Goal: Task Accomplishment & Management: Complete application form

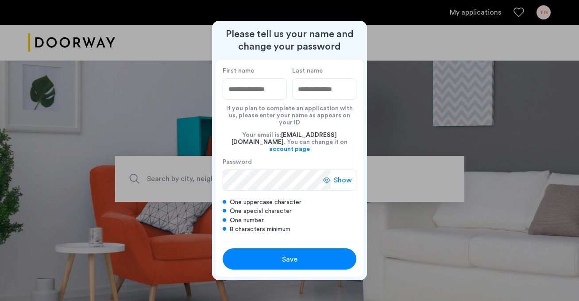
click at [432, 102] on div at bounding box center [289, 150] width 579 height 301
type input "*******"
click at [314, 99] on input "Last name" at bounding box center [324, 88] width 64 height 21
type input "*******"
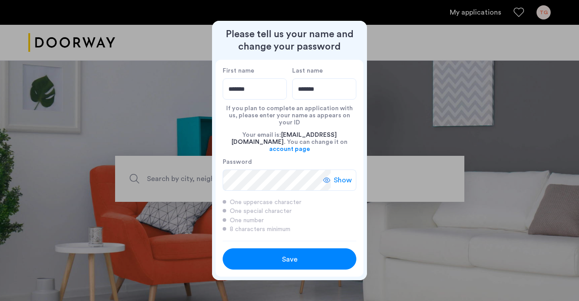
click at [298, 254] on div "Save" at bounding box center [289, 259] width 85 height 11
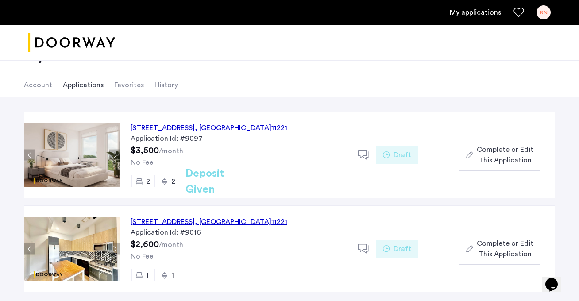
scroll to position [11, 0]
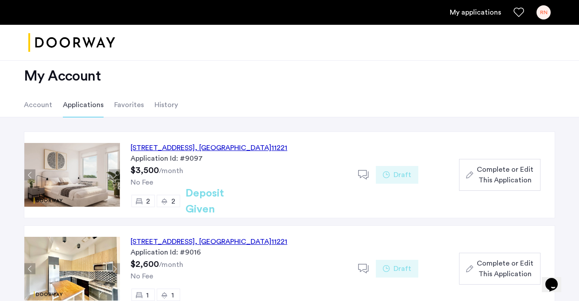
click at [503, 180] on span "Complete or Edit This Application" at bounding box center [505, 174] width 57 height 21
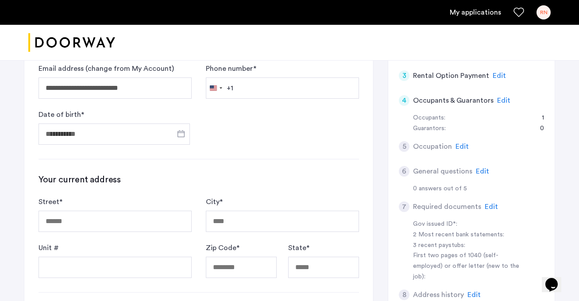
scroll to position [151, 0]
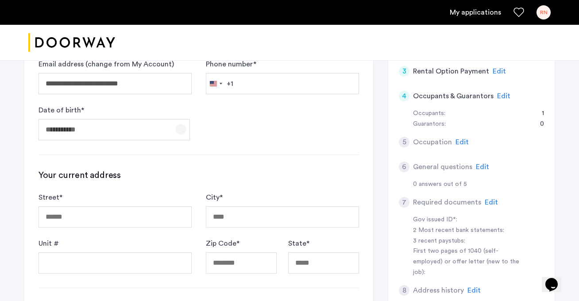
click at [181, 132] on span "Open calendar" at bounding box center [180, 129] width 21 height 21
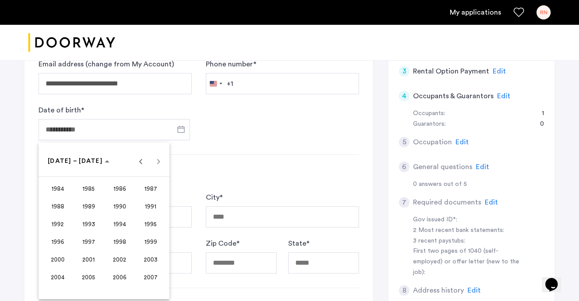
click at [62, 260] on span "2000" at bounding box center [58, 259] width 28 height 16
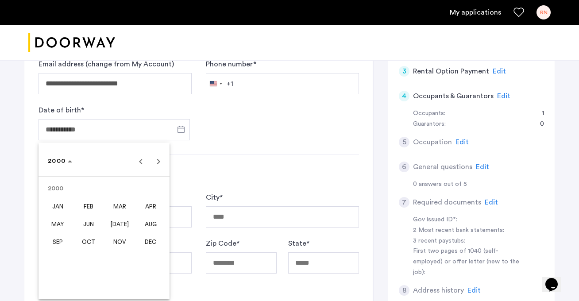
click at [120, 208] on span "MAR" at bounding box center [120, 206] width 28 height 16
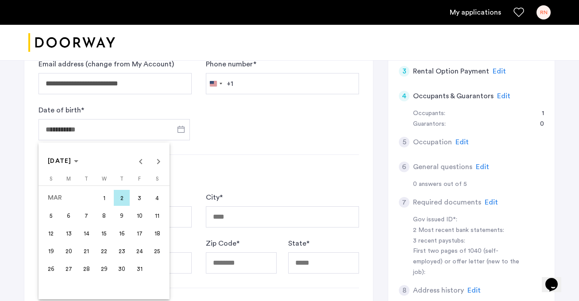
click at [155, 251] on span "25" at bounding box center [157, 251] width 16 height 16
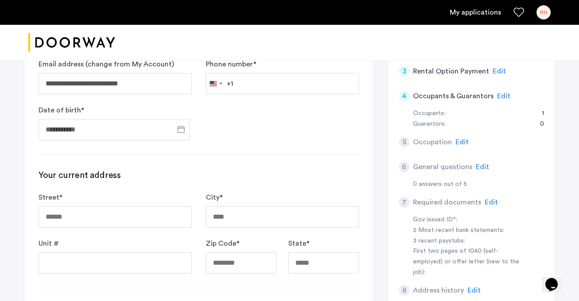
type input "**********"
click at [113, 213] on input "Street *" at bounding box center [114, 216] width 153 height 21
type input "**********"
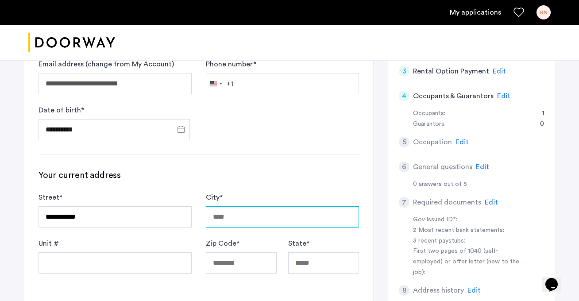
type input "********"
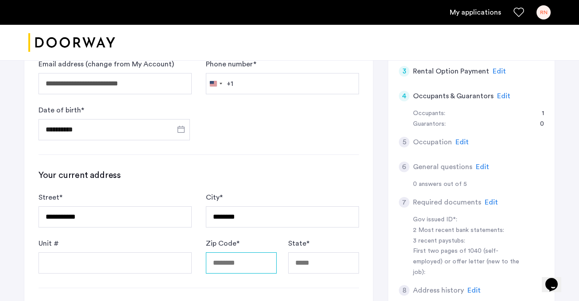
type input "*****"
type input "**"
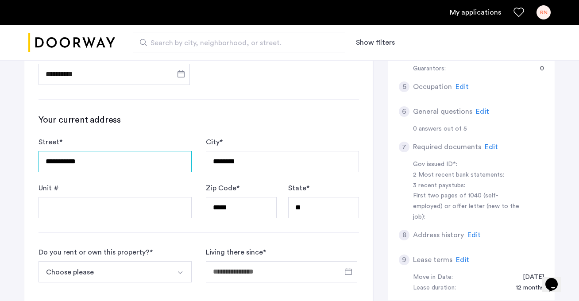
scroll to position [221, 0]
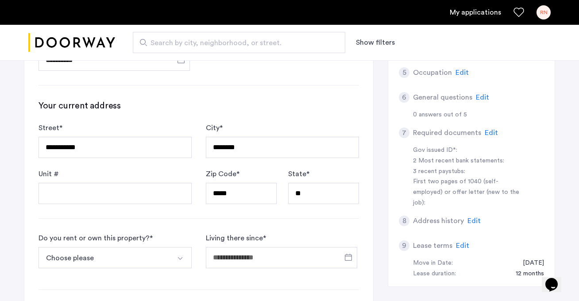
click at [120, 213] on div "**********" at bounding box center [198, 169] width 349 height 536
click at [119, 200] on input "Unit #" at bounding box center [114, 193] width 153 height 21
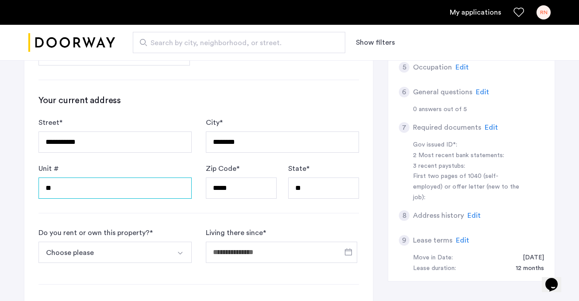
scroll to position [271, 0]
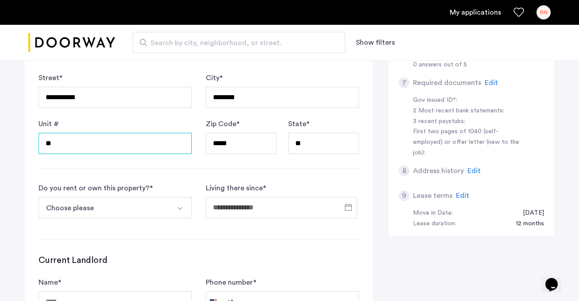
type input "**"
click at [115, 206] on button "Choose please" at bounding box center [104, 207] width 132 height 21
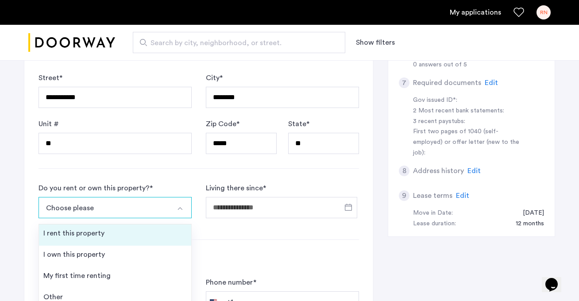
click at [101, 238] on div "I rent this property" at bounding box center [73, 233] width 61 height 11
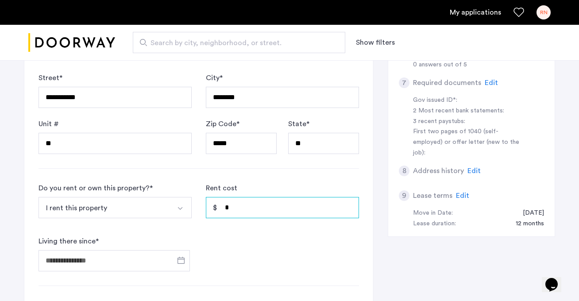
click at [238, 207] on input "*" at bounding box center [282, 207] width 153 height 21
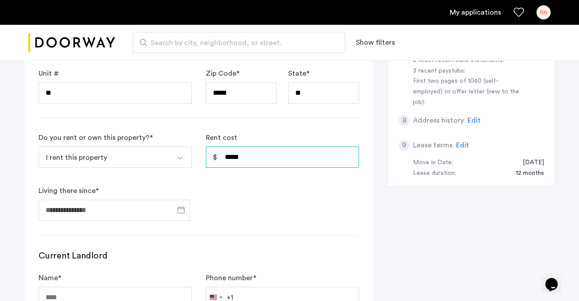
scroll to position [354, 0]
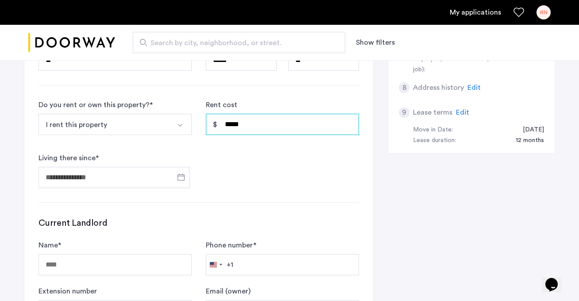
type input "*****"
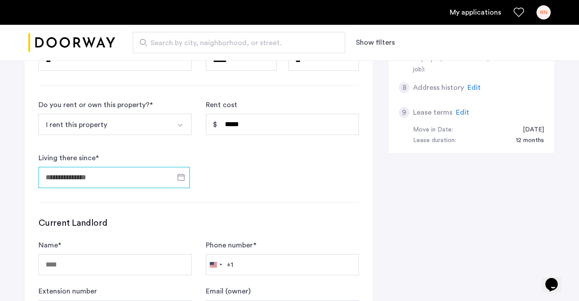
click at [156, 181] on input "Living there since *" at bounding box center [113, 177] width 151 height 21
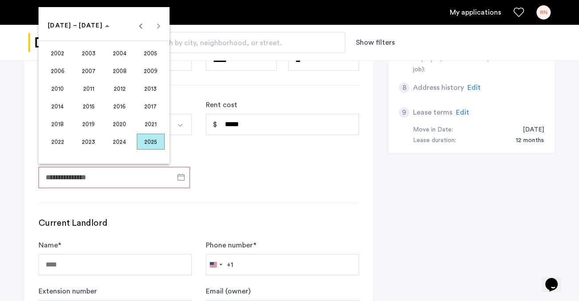
click at [124, 141] on span "2024" at bounding box center [120, 142] width 28 height 16
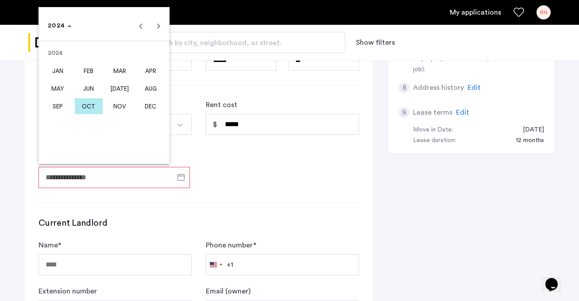
click at [59, 108] on span "SEP" at bounding box center [58, 106] width 28 height 16
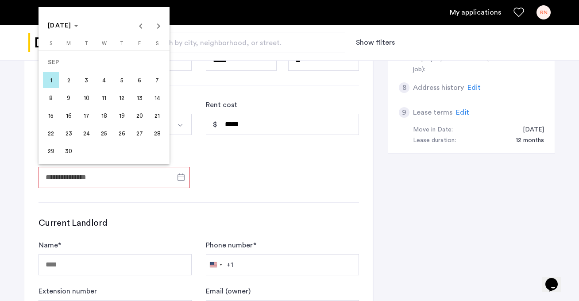
click at [56, 76] on span "1" at bounding box center [51, 80] width 16 height 16
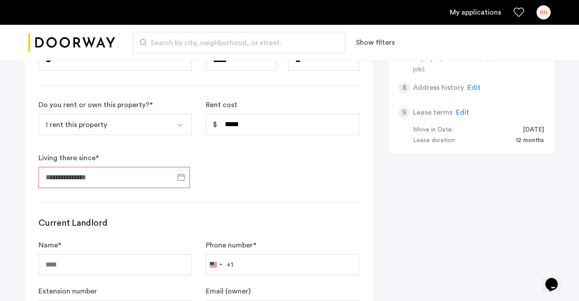
type input "**********"
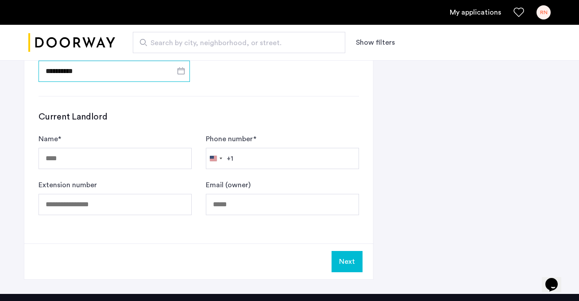
scroll to position [531, 0]
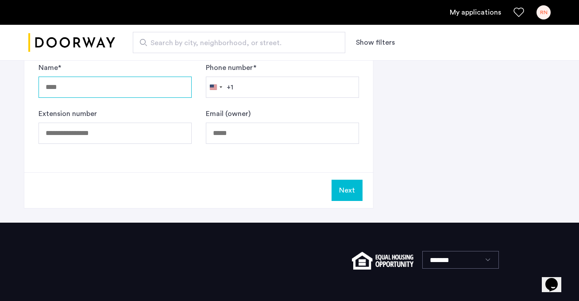
click at [97, 80] on input "Name *" at bounding box center [114, 87] width 153 height 21
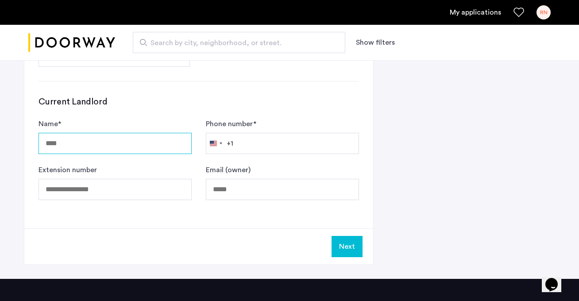
scroll to position [482, 0]
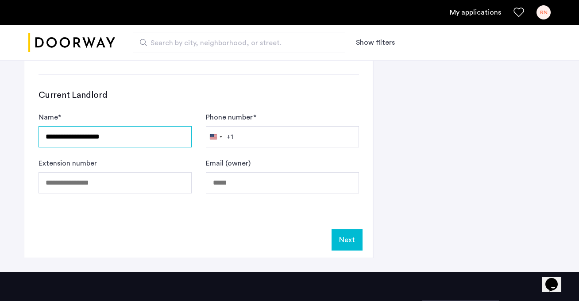
type input "**********"
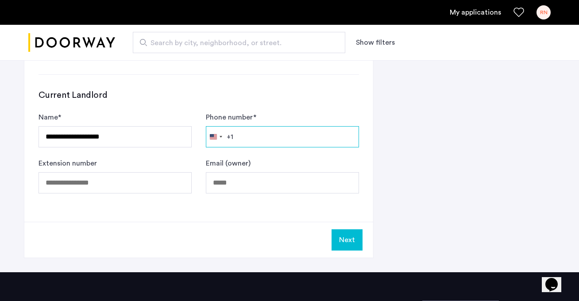
click at [259, 140] on input "Phone number *" at bounding box center [282, 136] width 153 height 21
type input "**********"
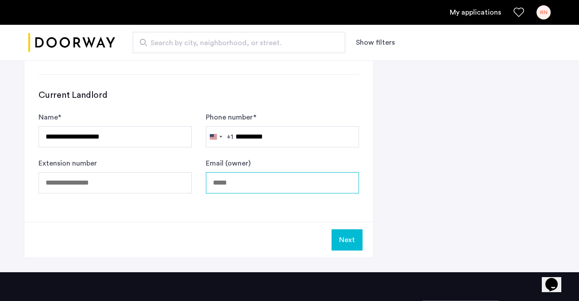
click at [247, 185] on input "Email (owner)" at bounding box center [282, 182] width 153 height 21
type input "**********"
click at [346, 244] on button "Next" at bounding box center [346, 239] width 31 height 21
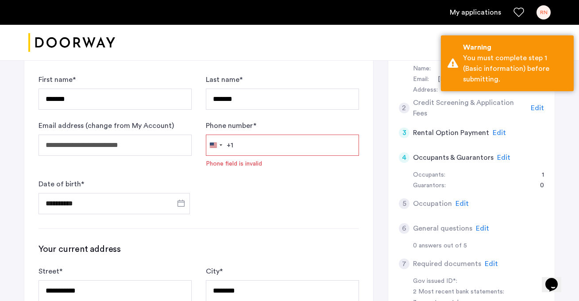
scroll to position [82, 0]
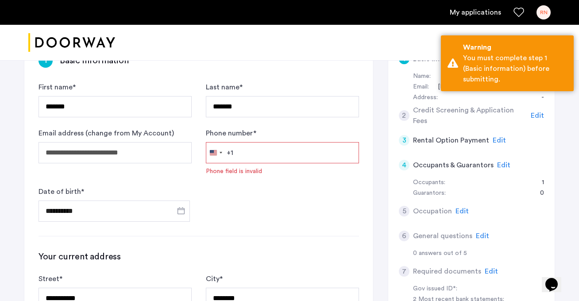
click at [301, 149] on input "Phone number *" at bounding box center [282, 152] width 153 height 21
type input "**********"
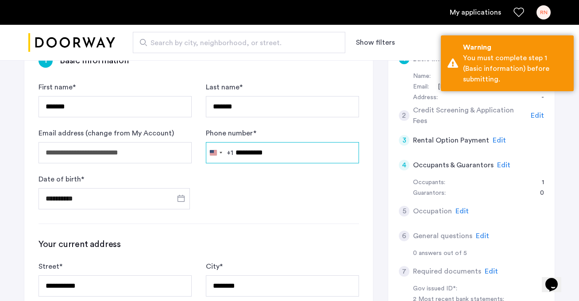
scroll to position [582, 0]
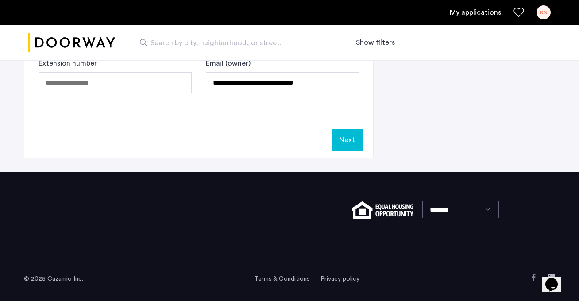
click at [346, 144] on button "Next" at bounding box center [346, 139] width 31 height 21
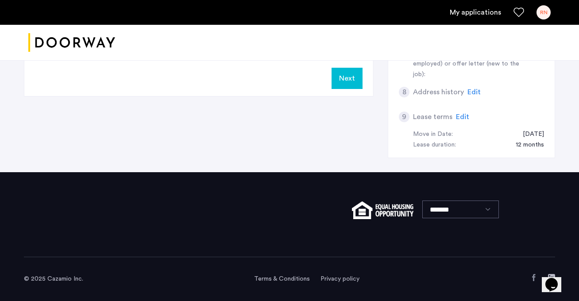
scroll to position [0, 0]
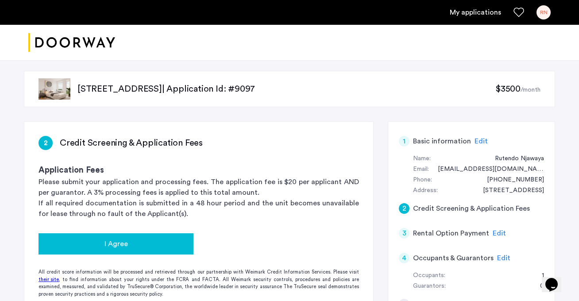
click at [175, 240] on div "I Agree" at bounding box center [116, 244] width 141 height 11
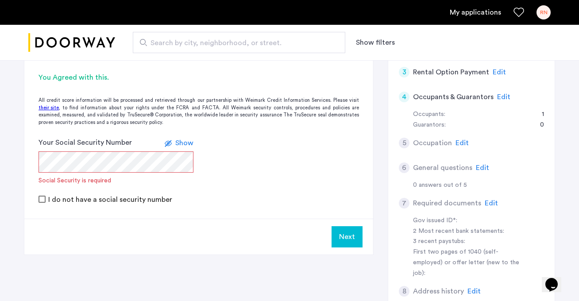
scroll to position [168, 0]
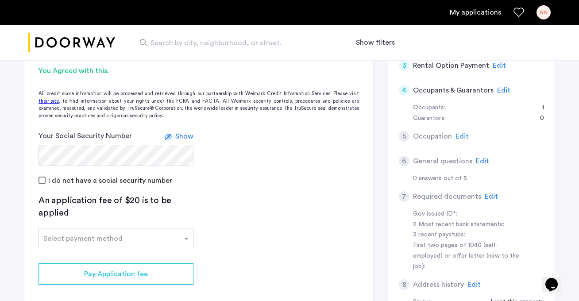
click at [185, 141] on div "Show" at bounding box center [184, 136] width 18 height 11
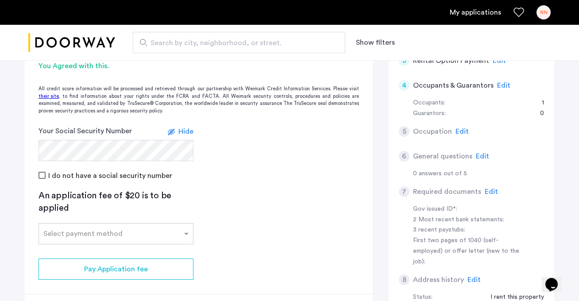
scroll to position [198, 0]
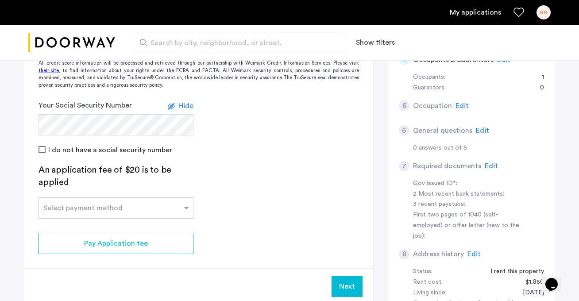
click at [117, 208] on input "text" at bounding box center [106, 206] width 127 height 6
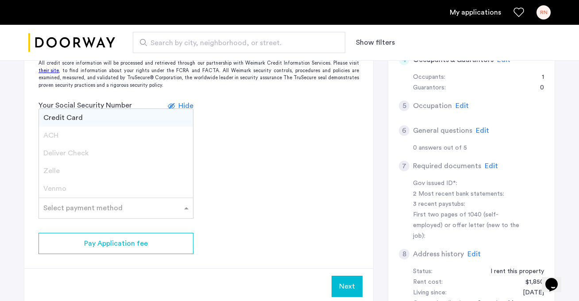
click at [162, 119] on div "Credit Card" at bounding box center [116, 118] width 154 height 18
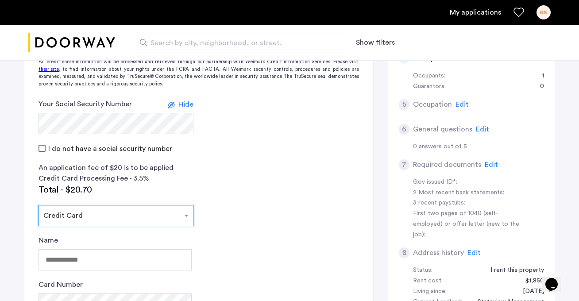
scroll to position [289, 0]
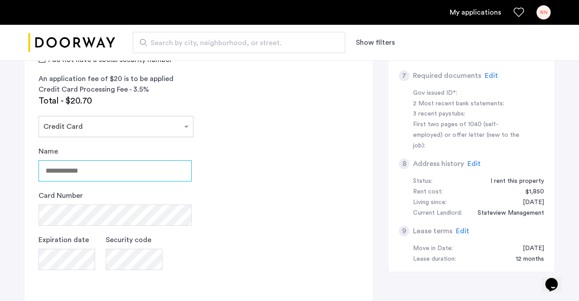
click at [146, 168] on input "Name" at bounding box center [114, 170] width 153 height 21
type input "**********"
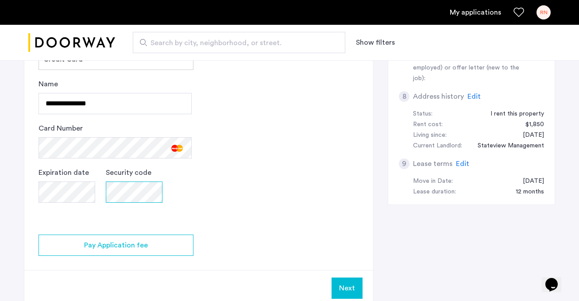
scroll to position [358, 0]
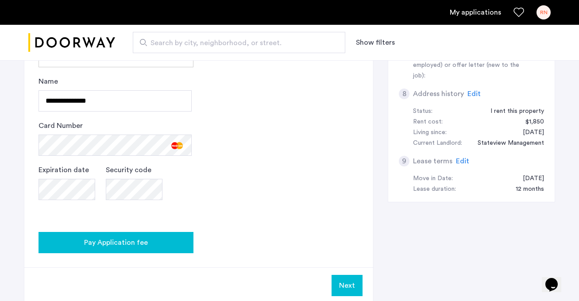
click at [175, 243] on div "Pay Application fee" at bounding box center [116, 242] width 141 height 11
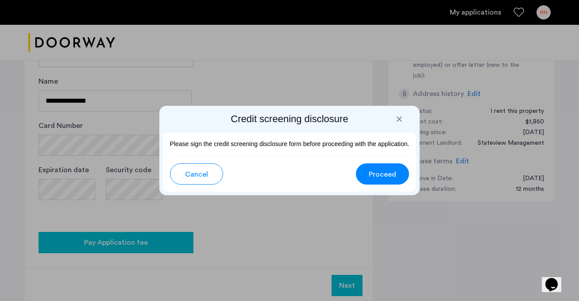
scroll to position [0, 0]
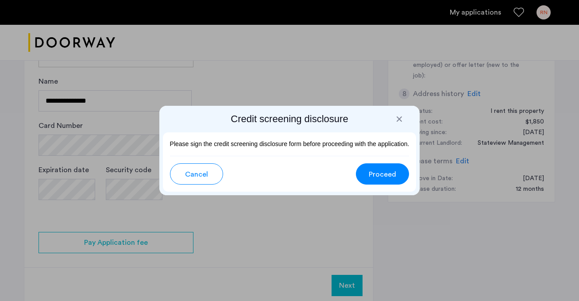
click at [385, 173] on span "Proceed" at bounding box center [382, 174] width 27 height 11
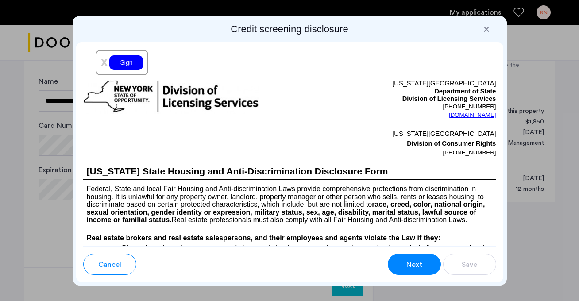
scroll to position [1374, 0]
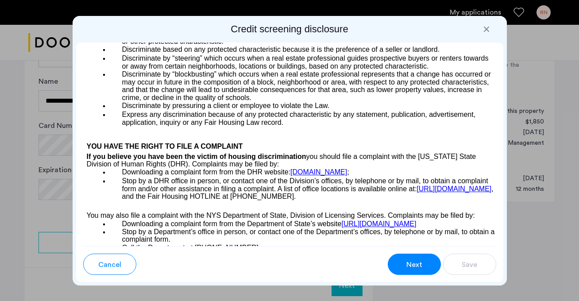
click at [406, 264] on div "Next" at bounding box center [414, 264] width 17 height 11
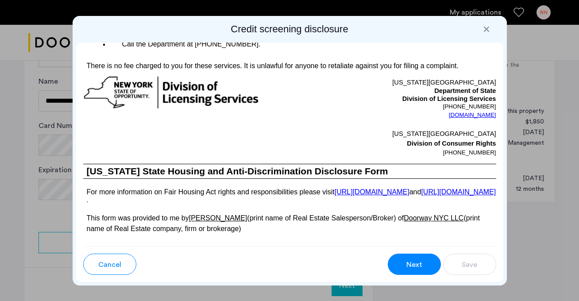
click at [406, 263] on span "Next" at bounding box center [414, 264] width 16 height 11
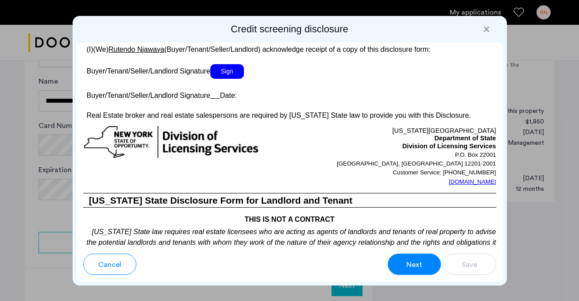
click at [407, 264] on span "Next" at bounding box center [414, 264] width 16 height 11
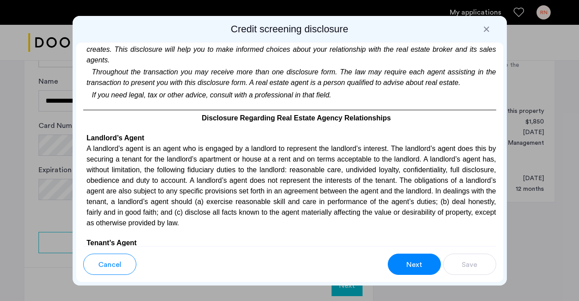
click at [408, 264] on span "Next" at bounding box center [414, 264] width 16 height 11
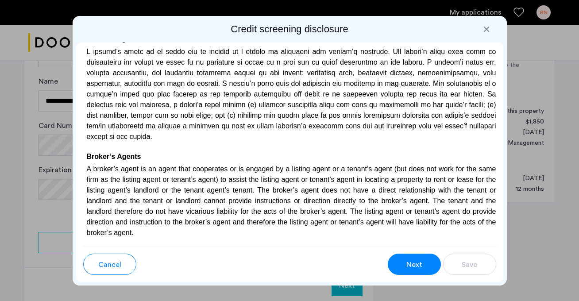
click at [408, 265] on span "Next" at bounding box center [414, 264] width 16 height 11
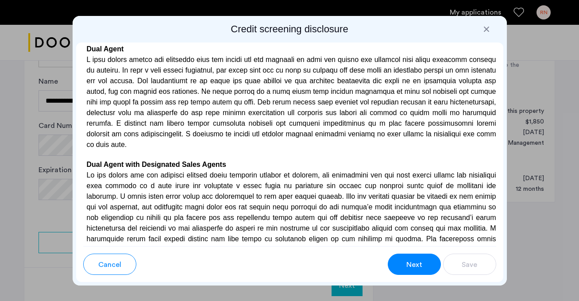
click at [409, 265] on span "Next" at bounding box center [414, 264] width 16 height 11
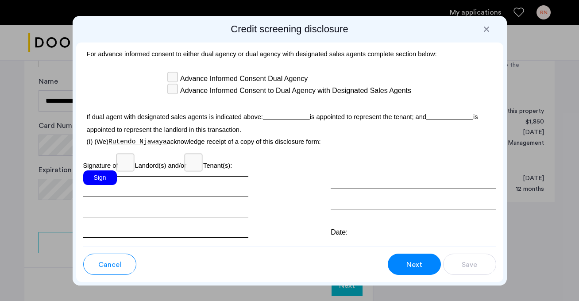
scroll to position [2761, 0]
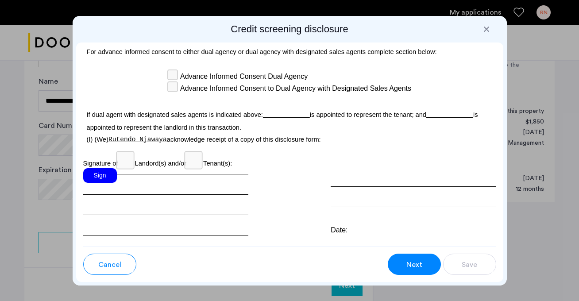
click at [108, 168] on div "Sign" at bounding box center [100, 175] width 34 height 15
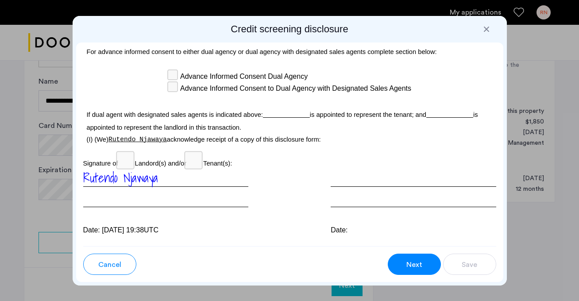
scroll to position [2774, 0]
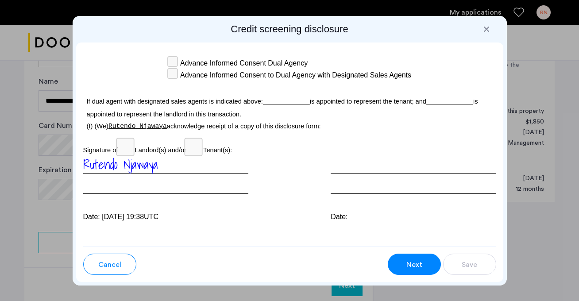
click at [424, 263] on button "Next" at bounding box center [414, 264] width 53 height 21
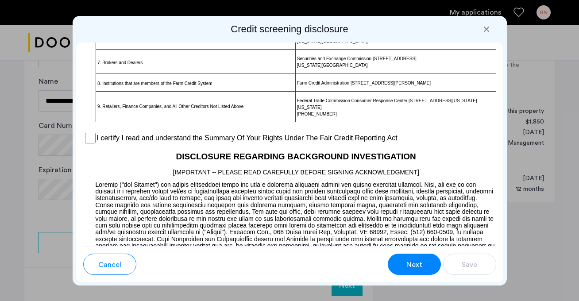
scroll to position [738, 0]
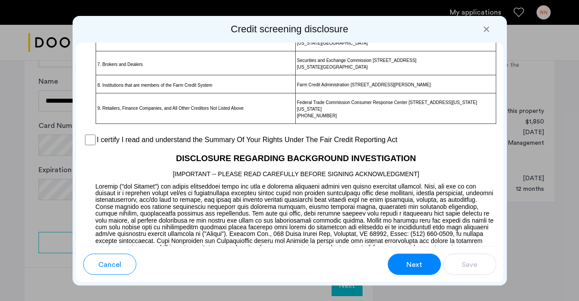
click at [368, 145] on label "I certify I read and understand the Summary Of Your Rights Under The Fair Credi…" at bounding box center [247, 140] width 300 height 11
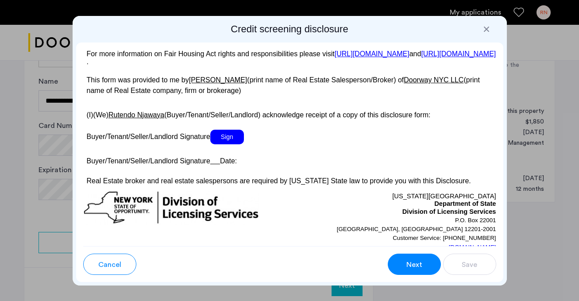
scroll to position [1713, 0]
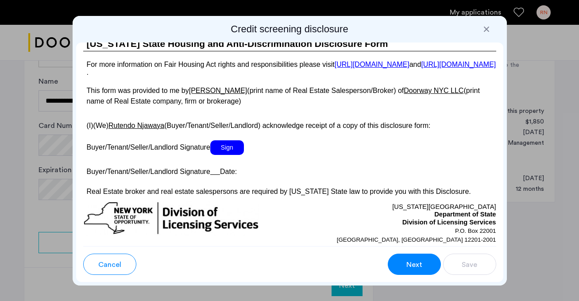
click at [230, 155] on span "Sign" at bounding box center [227, 147] width 34 height 15
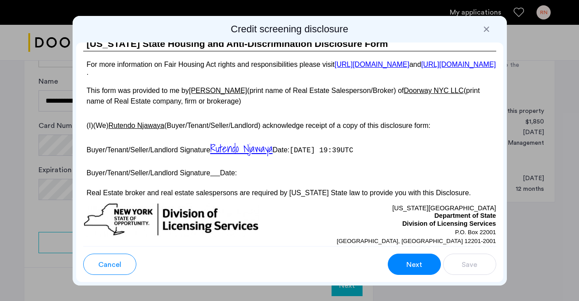
click at [222, 178] on p "Buyer/Tenant/Seller/Landlord Signature Date:" at bounding box center [289, 171] width 413 height 13
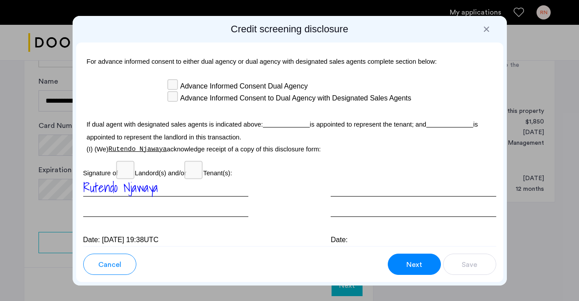
scroll to position [2750, 0]
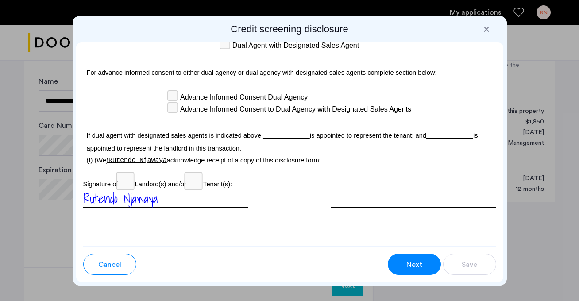
click at [404, 269] on button "Next" at bounding box center [414, 264] width 53 height 21
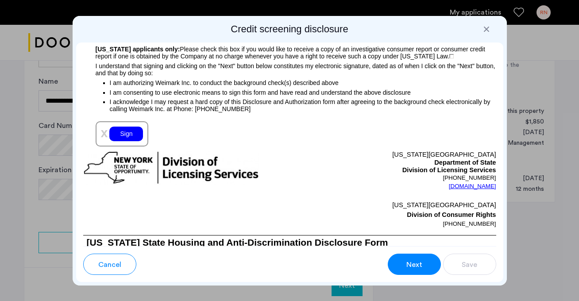
scroll to position [1075, 0]
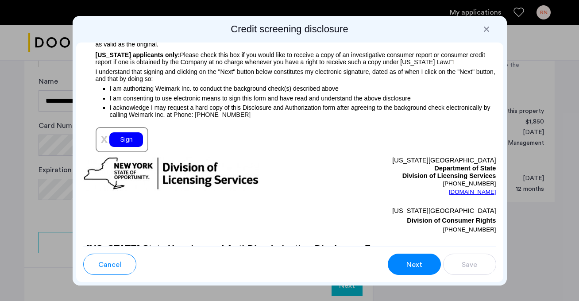
click at [135, 143] on div "Sign" at bounding box center [126, 139] width 34 height 15
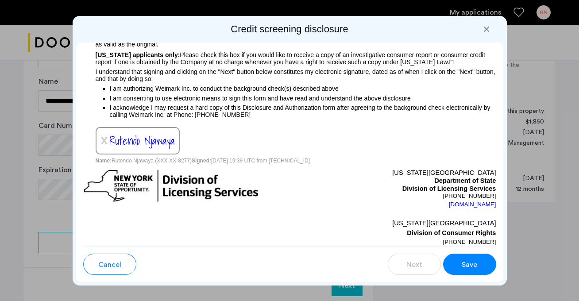
click at [476, 261] on span "Save" at bounding box center [469, 264] width 15 height 11
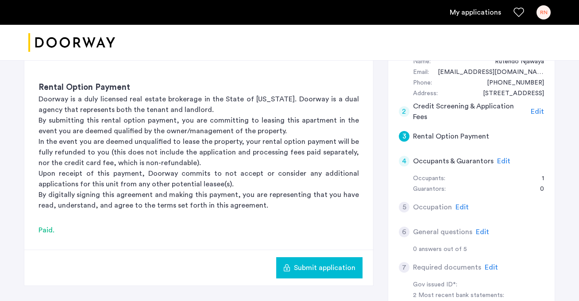
scroll to position [97, 0]
click at [321, 263] on span "Submit application" at bounding box center [325, 267] width 62 height 11
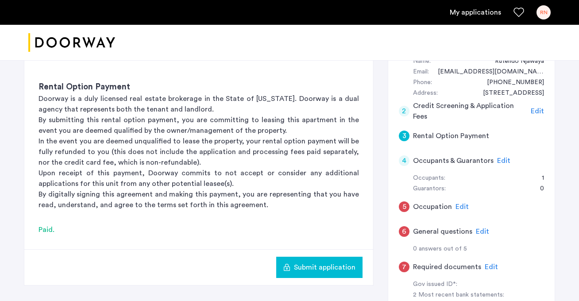
click at [501, 161] on span "Edit" at bounding box center [503, 160] width 13 height 7
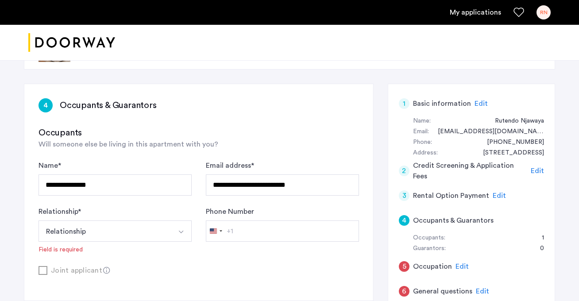
scroll to position [61, 0]
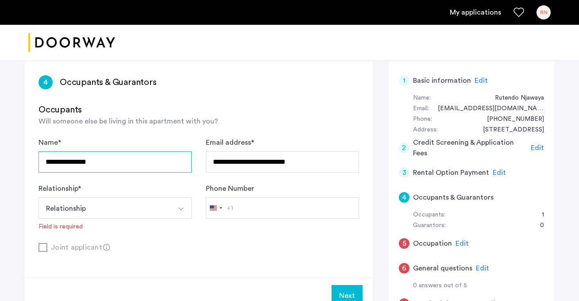
drag, startPoint x: 144, startPoint y: 160, endPoint x: 100, endPoint y: 154, distance: 44.2
click at [100, 154] on input "**********" at bounding box center [114, 161] width 153 height 21
click at [495, 174] on span "Edit" at bounding box center [498, 172] width 13 height 7
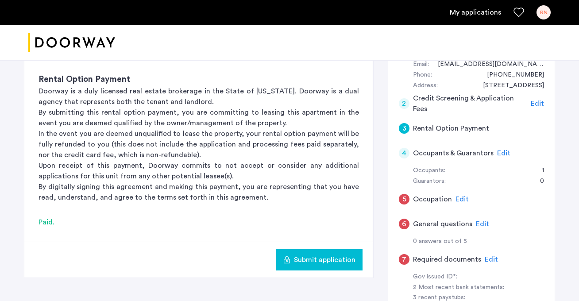
scroll to position [114, 0]
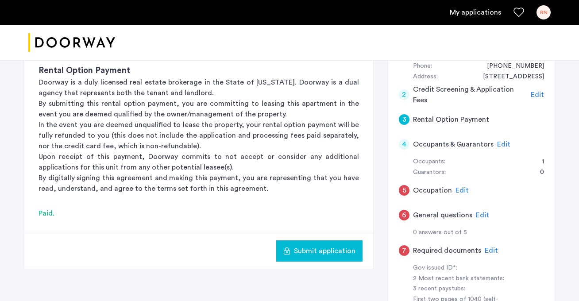
click at [313, 250] on span "Submit application" at bounding box center [325, 251] width 62 height 11
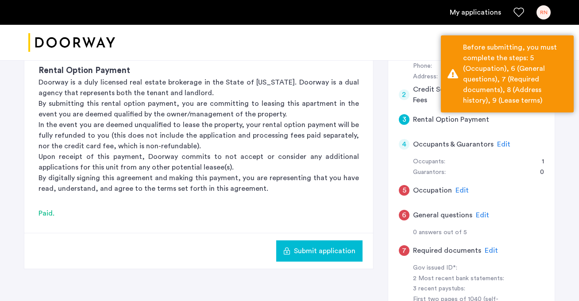
click at [463, 188] on span "Edit" at bounding box center [461, 190] width 13 height 7
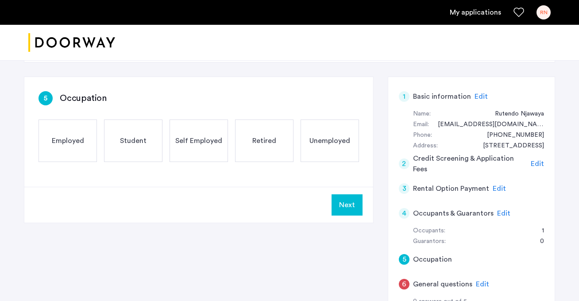
scroll to position [27, 0]
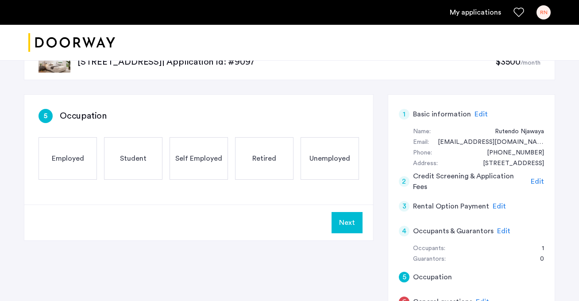
click at [77, 159] on span "Employed" at bounding box center [68, 158] width 32 height 11
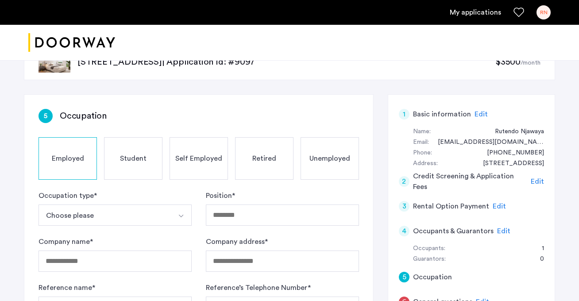
click at [94, 215] on button "Choose please" at bounding box center [104, 214] width 132 height 21
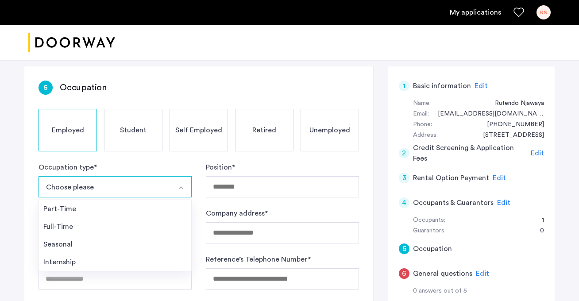
scroll to position [60, 0]
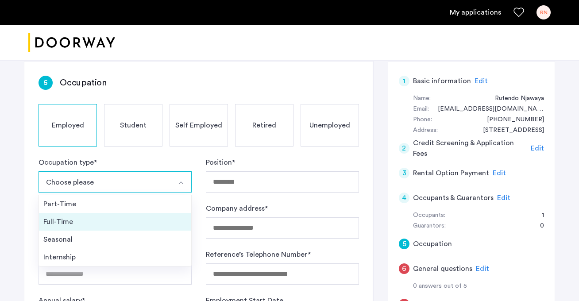
click at [89, 220] on div "Full-Time" at bounding box center [114, 221] width 143 height 11
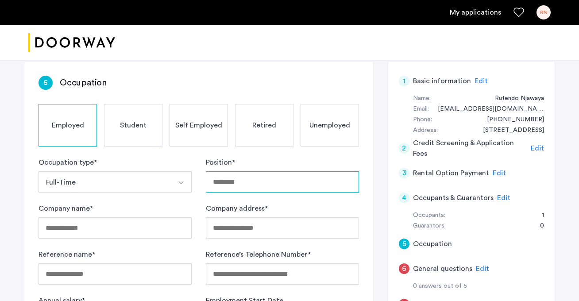
click at [249, 178] on input "Position *" at bounding box center [282, 181] width 153 height 21
type input "**********"
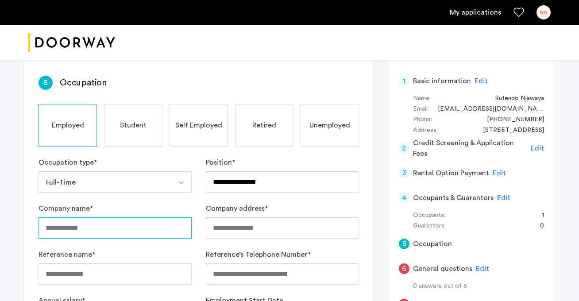
click at [132, 231] on input "Company name *" at bounding box center [114, 227] width 153 height 21
type input "**********"
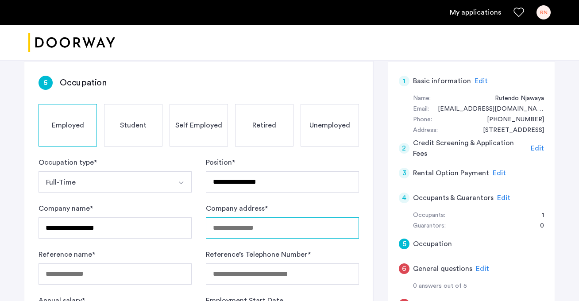
click at [240, 228] on input "Company address *" at bounding box center [282, 227] width 153 height 21
type input "*"
paste input "**********"
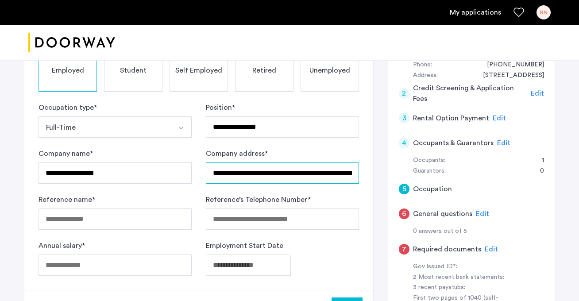
type input "**********"
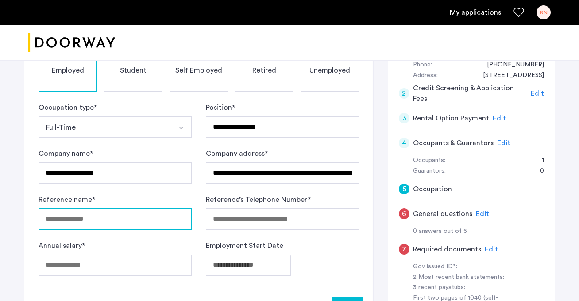
click at [165, 221] on input "Reference name *" at bounding box center [114, 218] width 153 height 21
type input "*"
type input "**********"
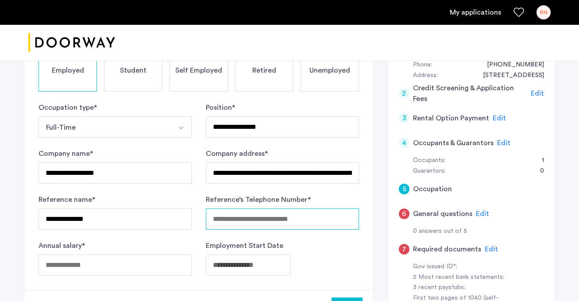
click at [269, 219] on input "Reference’s Telephone Number *" at bounding box center [282, 218] width 153 height 21
type input "**********"
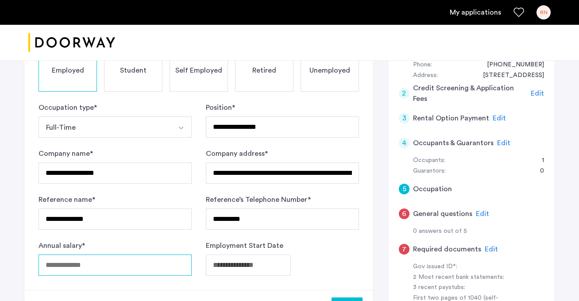
click at [118, 270] on input "Annual salary *" at bounding box center [114, 264] width 153 height 21
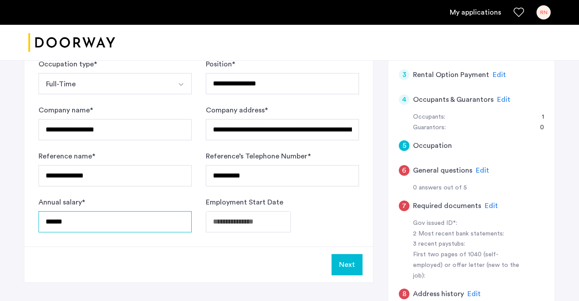
type input "******"
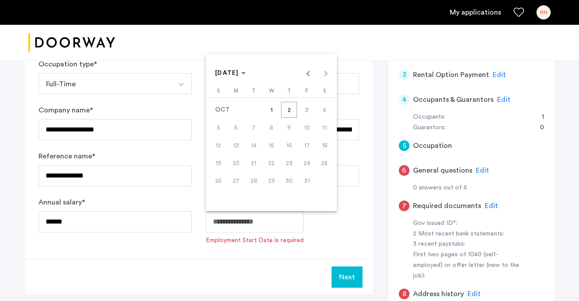
click at [246, 72] on span "OCT 2025" at bounding box center [230, 73] width 31 height 8
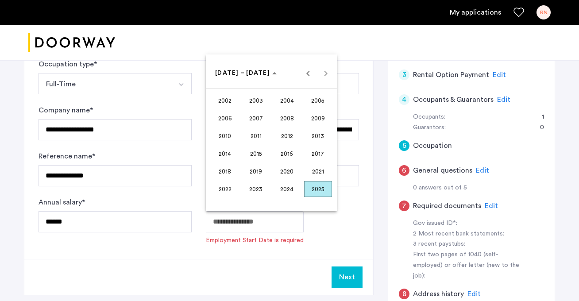
click at [261, 189] on span "2023" at bounding box center [256, 189] width 28 height 16
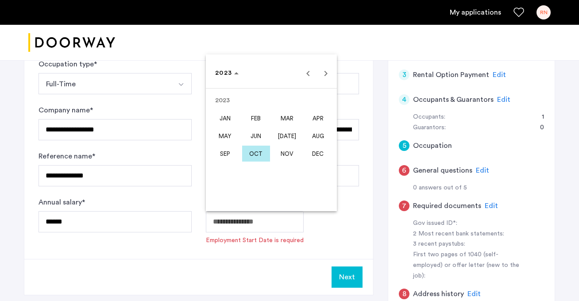
click at [313, 133] on span "AUG" at bounding box center [318, 136] width 28 height 16
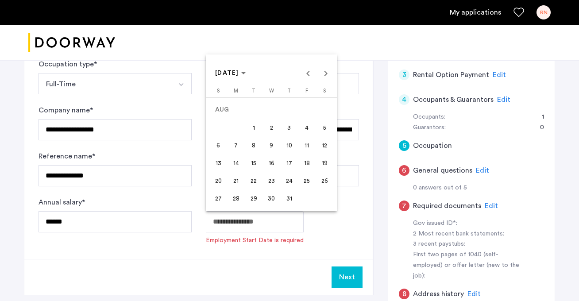
click at [306, 180] on span "25" at bounding box center [307, 181] width 16 height 16
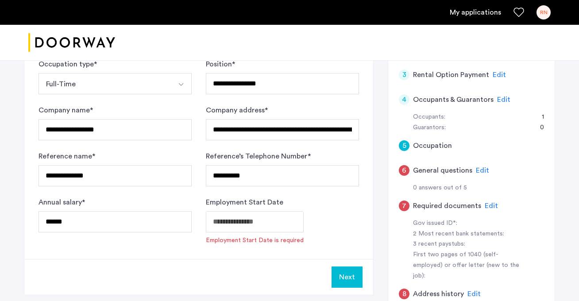
type input "**********"
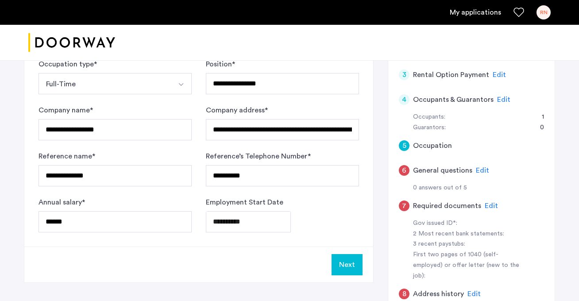
click at [356, 265] on button "Next" at bounding box center [346, 264] width 31 height 21
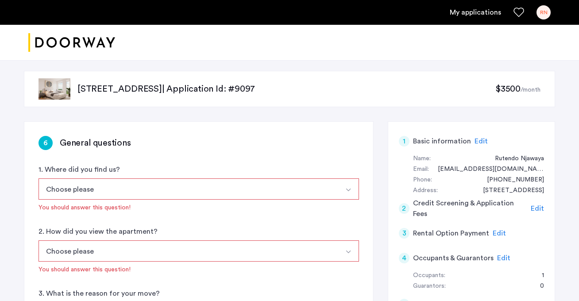
click at [338, 190] on button "Select option" at bounding box center [348, 188] width 21 height 21
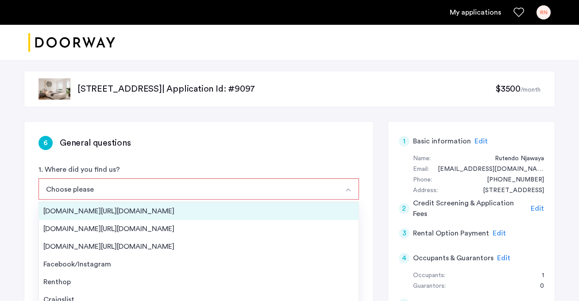
click at [234, 211] on div "Streeteasy.com/Zillow.com" at bounding box center [198, 211] width 311 height 11
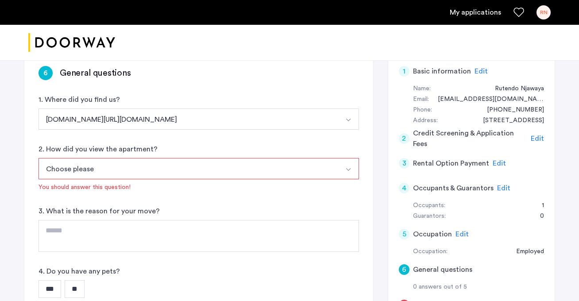
scroll to position [79, 0]
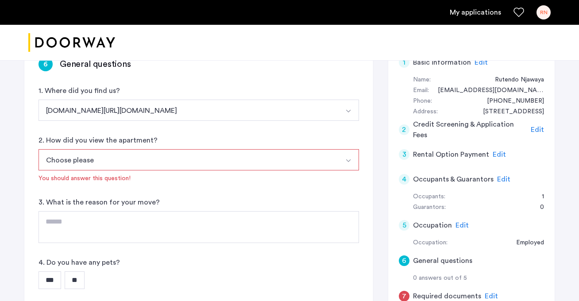
click at [226, 154] on button "Choose please" at bounding box center [188, 159] width 300 height 21
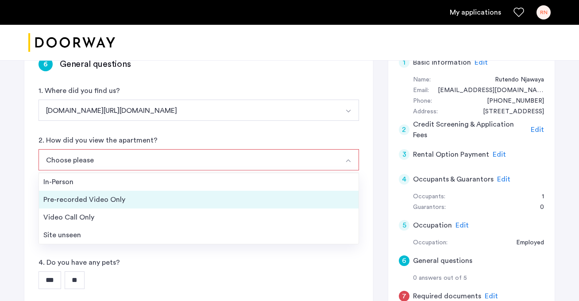
click at [202, 203] on div "Pre-recorded Video Only" at bounding box center [198, 199] width 311 height 11
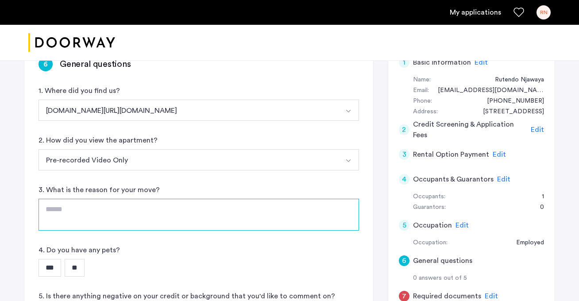
click at [187, 213] on textarea at bounding box center [198, 215] width 320 height 32
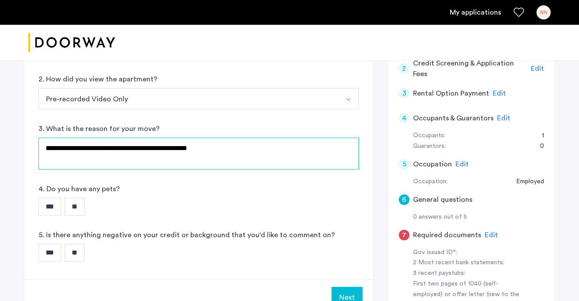
scroll to position [160, 0]
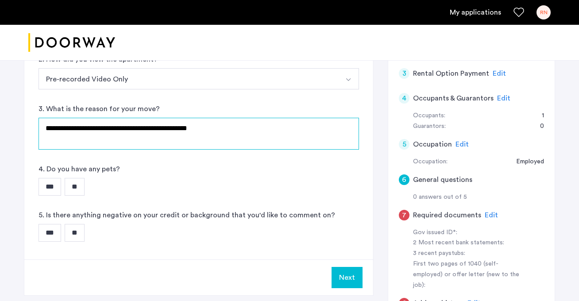
type textarea "**********"
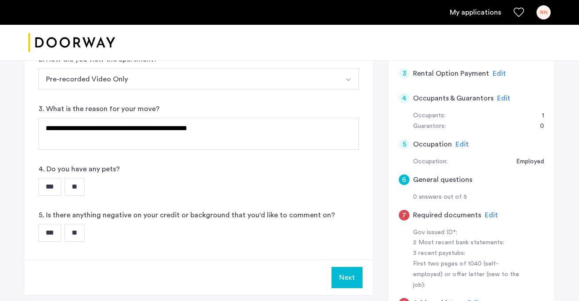
click at [79, 179] on input "**" at bounding box center [75, 187] width 20 height 18
click at [81, 229] on input "**" at bounding box center [75, 233] width 20 height 18
click at [355, 281] on button "Next" at bounding box center [346, 277] width 31 height 21
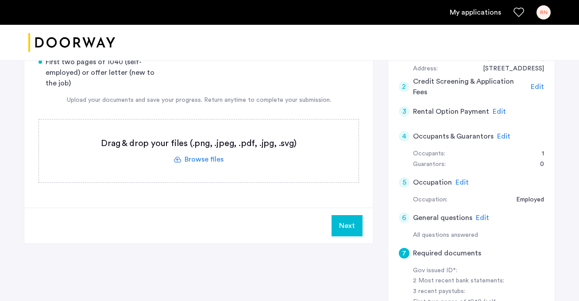
scroll to position [116, 0]
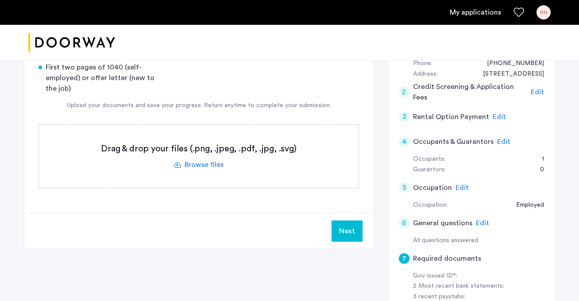
click at [503, 141] on span "Edit" at bounding box center [503, 141] width 13 height 7
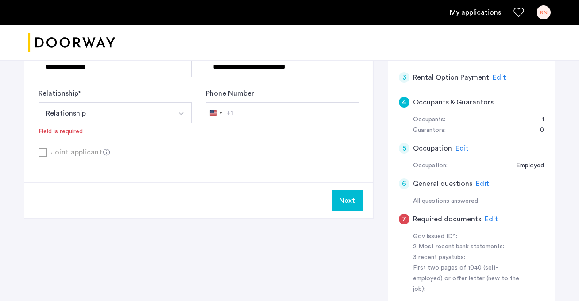
scroll to position [162, 0]
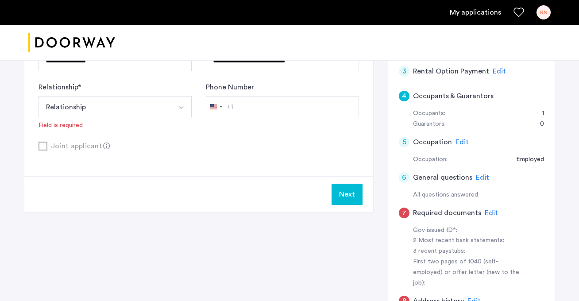
click at [489, 211] on span "Edit" at bounding box center [491, 212] width 13 height 7
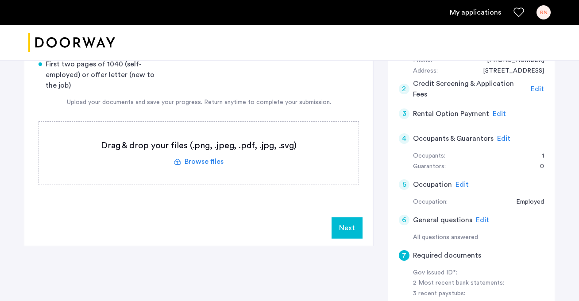
scroll to position [104, 0]
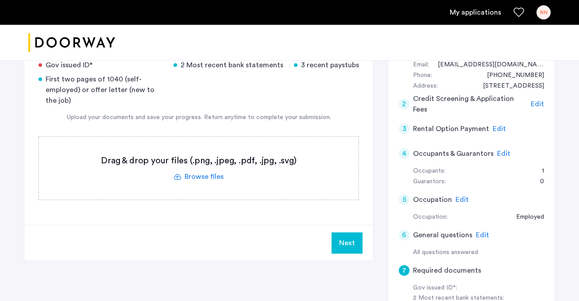
click at [194, 178] on label at bounding box center [198, 168] width 319 height 63
click at [0, 0] on input "file" at bounding box center [0, 0] width 0 height 0
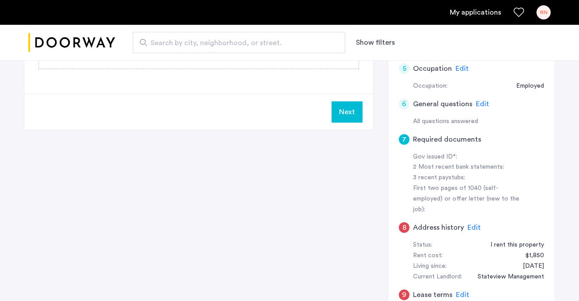
scroll to position [304, 0]
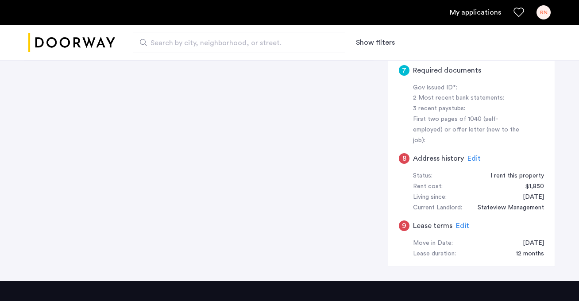
click at [469, 155] on span "Edit" at bounding box center [473, 158] width 13 height 7
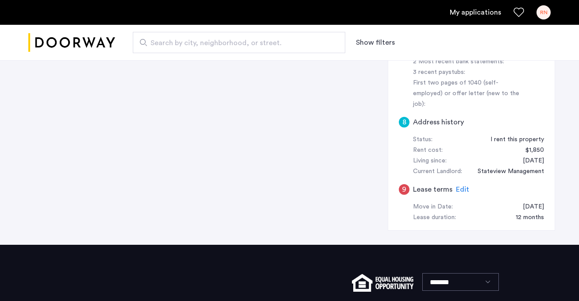
scroll to position [348, 0]
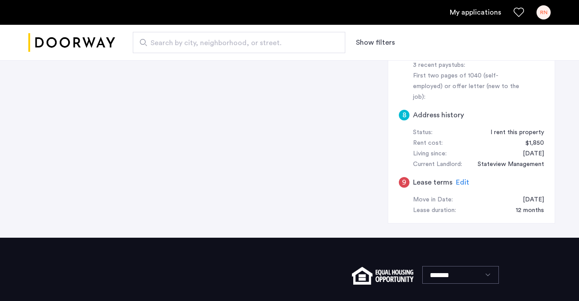
click at [459, 179] on span "Edit" at bounding box center [462, 182] width 13 height 7
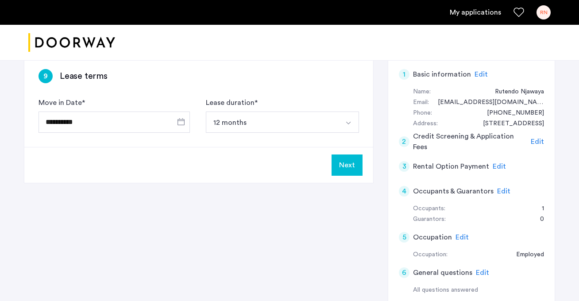
scroll to position [0, 0]
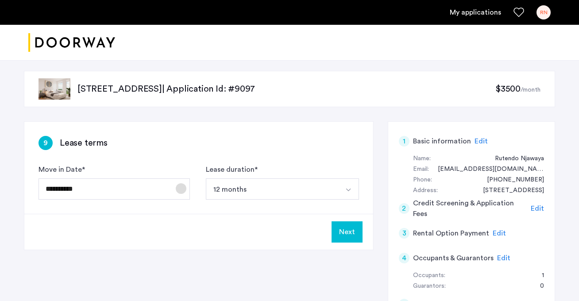
click at [184, 185] on span "Open calendar" at bounding box center [180, 188] width 21 height 21
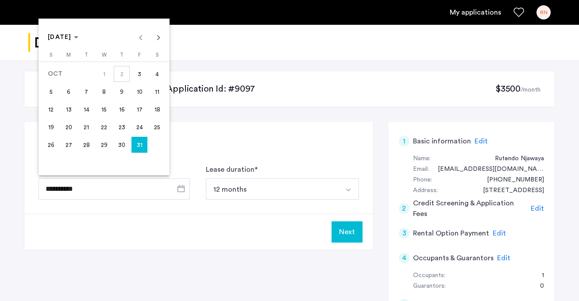
click at [140, 77] on span "3" at bounding box center [139, 74] width 16 height 16
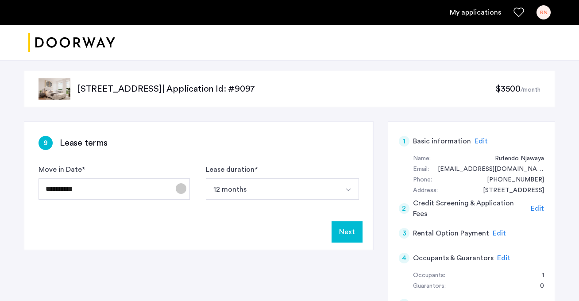
click at [176, 193] on span "Open calendar" at bounding box center [180, 188] width 21 height 21
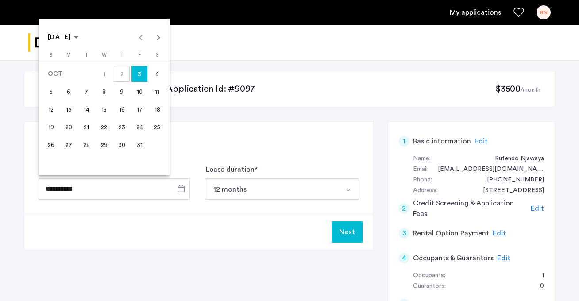
click at [142, 109] on span "17" at bounding box center [139, 109] width 16 height 16
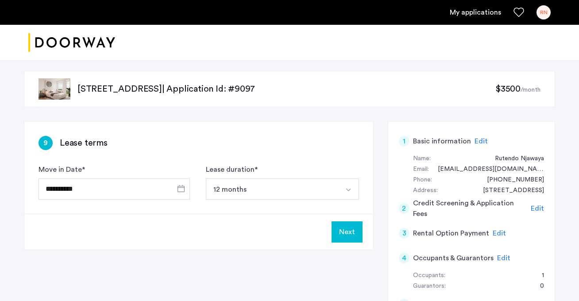
type input "**********"
click at [347, 234] on button "Next" at bounding box center [346, 231] width 31 height 21
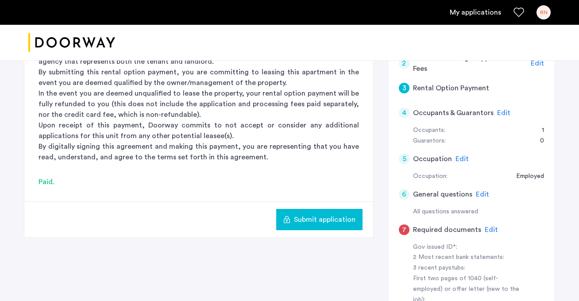
scroll to position [131, 0]
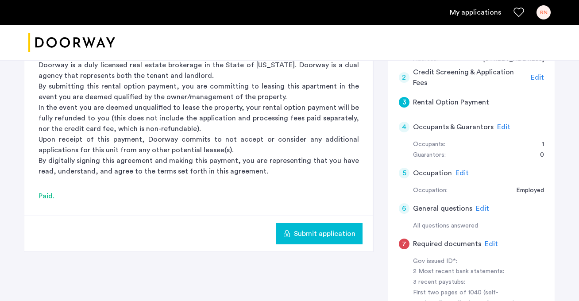
click at [330, 231] on span "Submit application" at bounding box center [325, 233] width 62 height 11
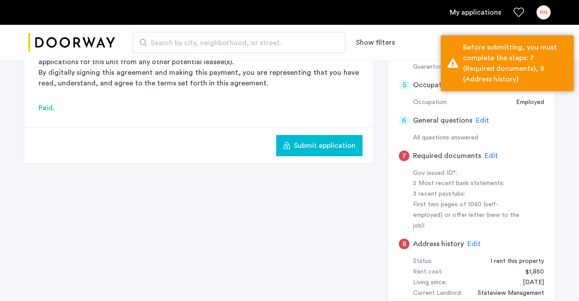
scroll to position [220, 0]
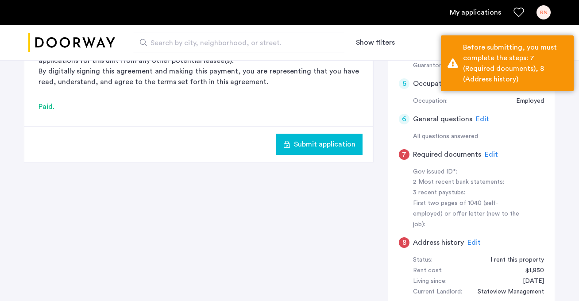
click at [473, 239] on span "Edit" at bounding box center [473, 242] width 13 height 7
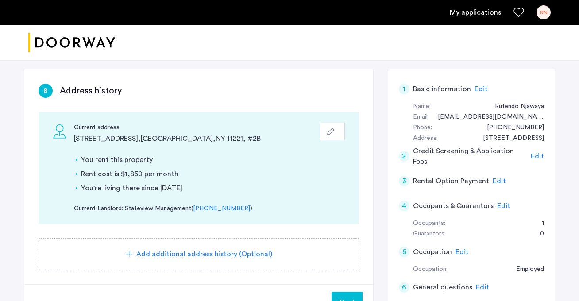
scroll to position [53, 0]
click at [239, 257] on span "Add additional address history (Optional)" at bounding box center [204, 253] width 136 height 11
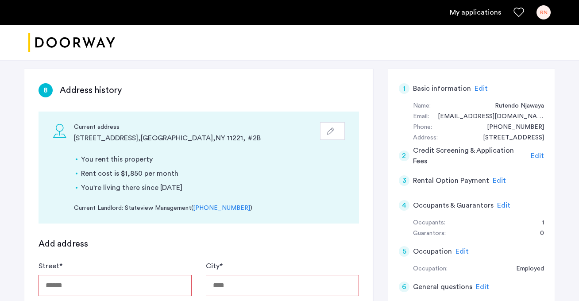
scroll to position [154, 0]
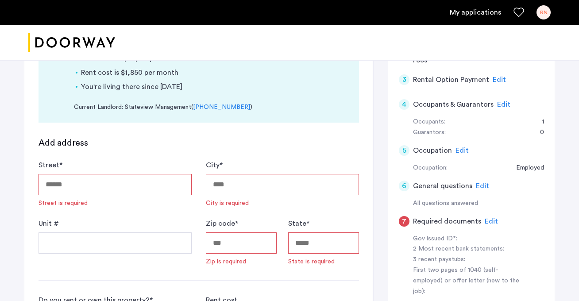
click at [180, 183] on input "Street *" at bounding box center [114, 184] width 153 height 21
type input "*"
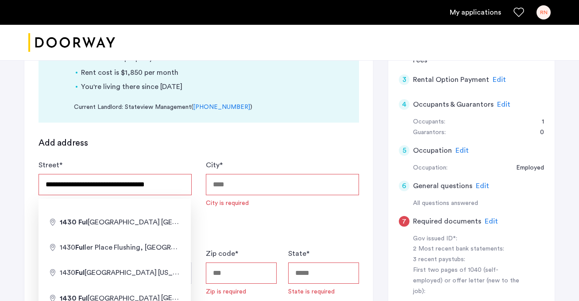
type input "**********"
type input "********"
type input "*****"
type input "**"
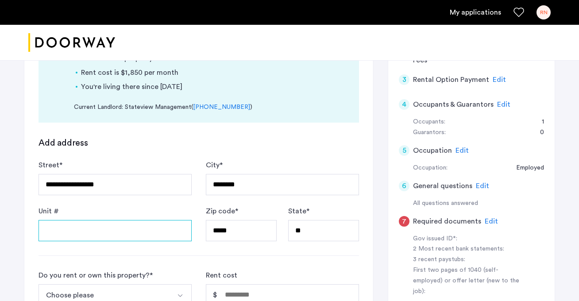
click at [108, 234] on input "Unit #" at bounding box center [114, 230] width 153 height 21
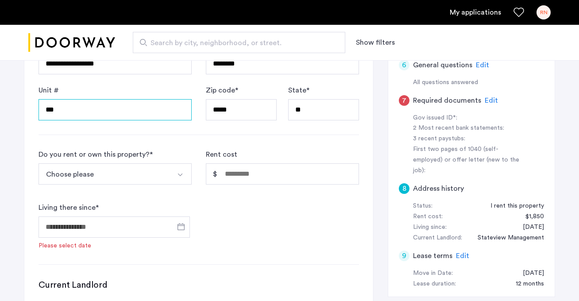
scroll to position [286, 0]
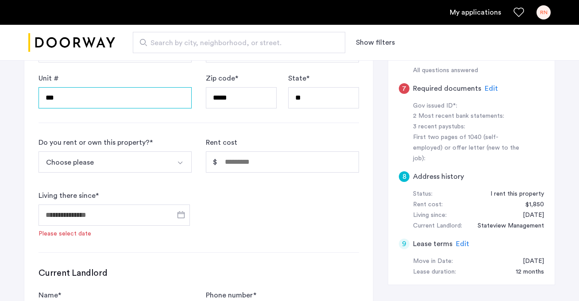
type input "***"
click at [163, 158] on button "Choose please" at bounding box center [104, 161] width 132 height 21
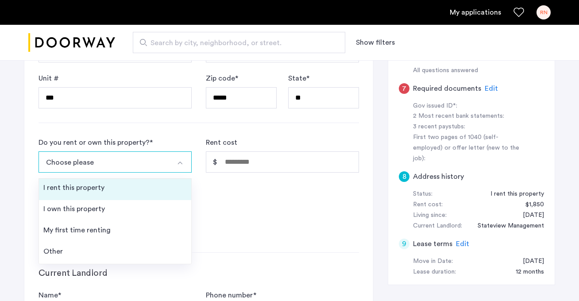
click at [147, 187] on li "I rent this property" at bounding box center [115, 189] width 152 height 21
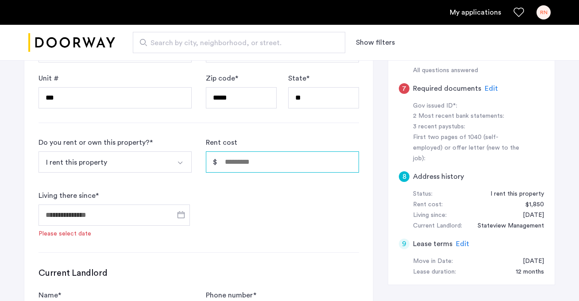
click at [254, 165] on input "Rent cost" at bounding box center [282, 161] width 153 height 21
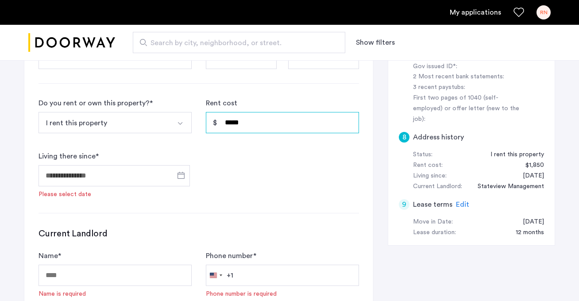
scroll to position [328, 0]
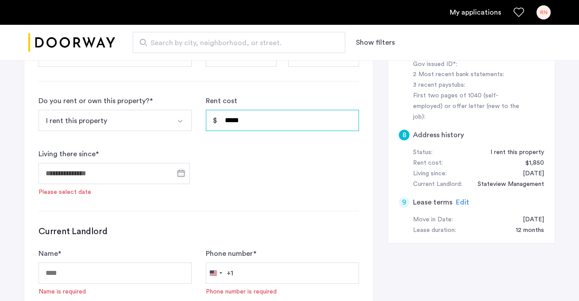
type input "*****"
click at [184, 175] on span "Open calendar" at bounding box center [180, 172] width 21 height 21
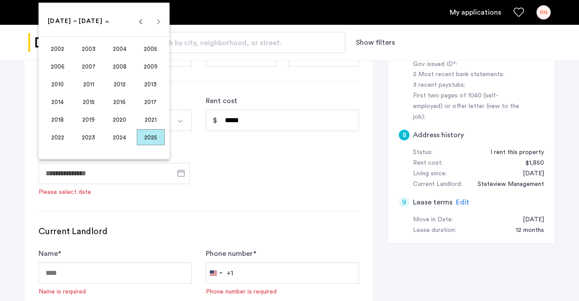
click at [89, 135] on span "2023" at bounding box center [89, 137] width 28 height 16
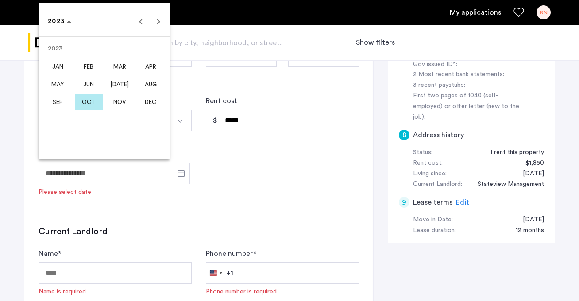
click at [151, 81] on span "AUG" at bounding box center [151, 84] width 28 height 16
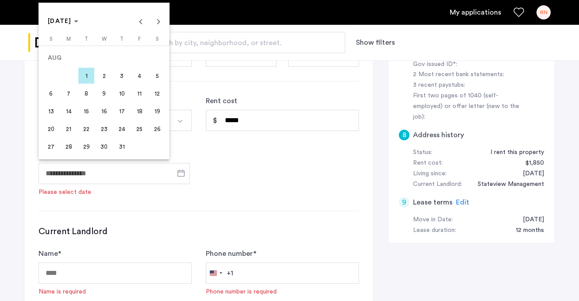
click at [91, 74] on span "1" at bounding box center [86, 76] width 16 height 16
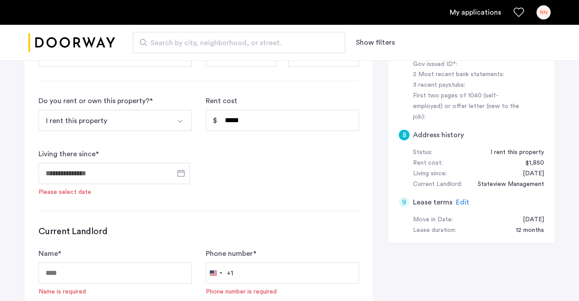
type input "**********"
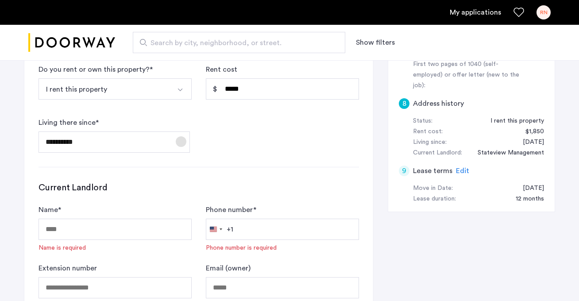
scroll to position [444, 0]
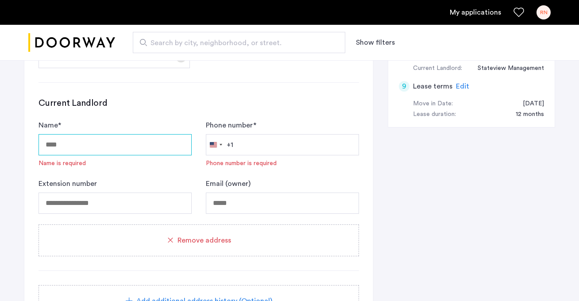
click at [84, 149] on input "Name *" at bounding box center [114, 144] width 153 height 21
type input "**********"
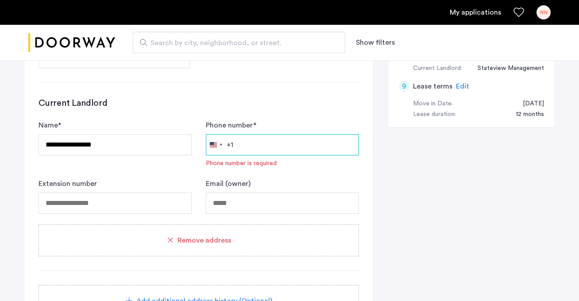
click at [251, 141] on input "Phone number *" at bounding box center [282, 144] width 153 height 21
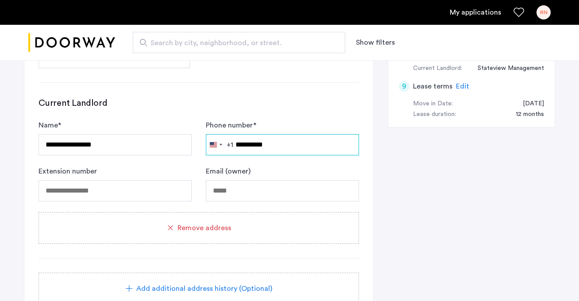
type input "**********"
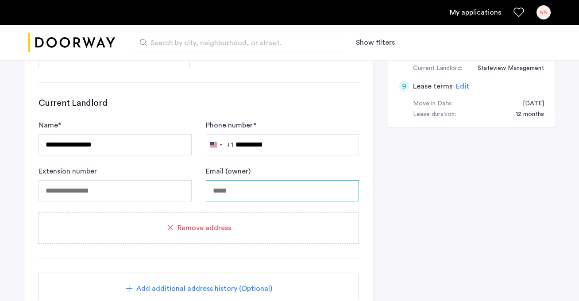
click at [235, 190] on input "Email (owner)" at bounding box center [282, 190] width 153 height 21
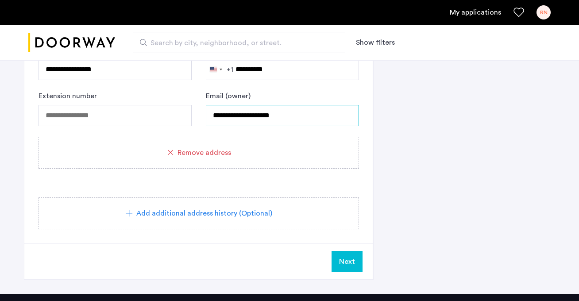
scroll to position [521, 0]
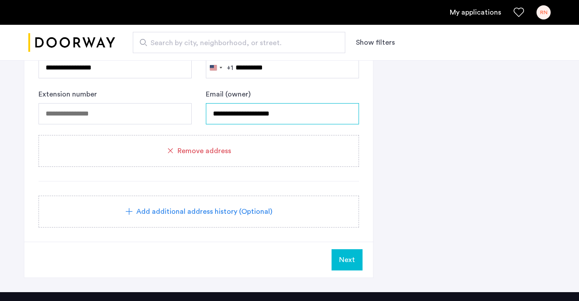
type input "**********"
click at [353, 259] on span "Next" at bounding box center [347, 259] width 16 height 11
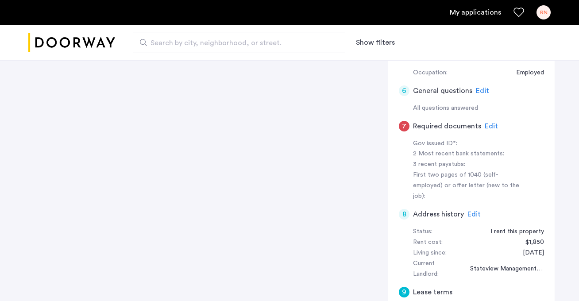
scroll to position [258, 0]
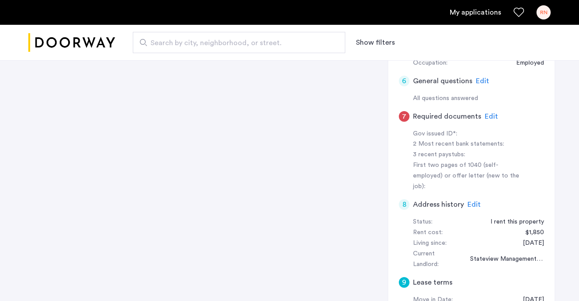
click at [488, 117] on span "Edit" at bounding box center [491, 116] width 13 height 7
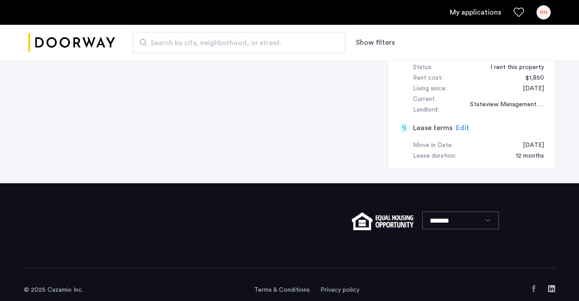
scroll to position [0, 0]
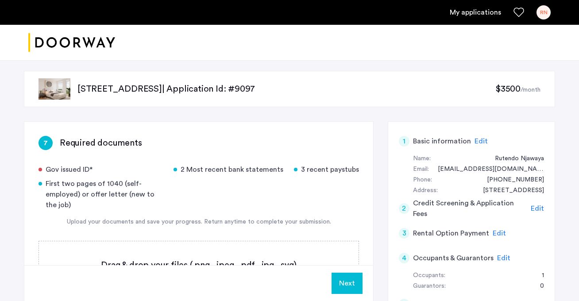
click at [493, 14] on link "My applications" at bounding box center [475, 12] width 51 height 11
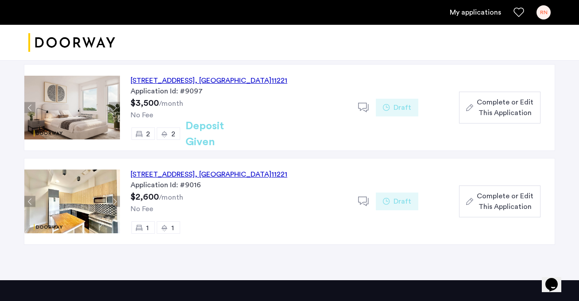
scroll to position [58, 0]
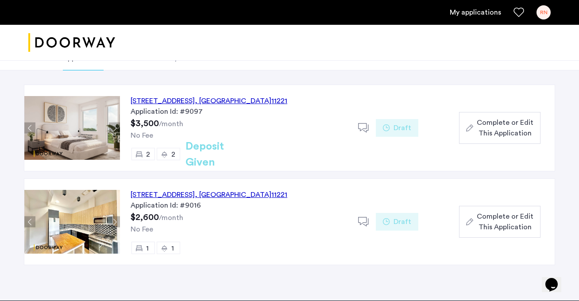
click at [219, 104] on div "962 Bushwick Avenue, Unit 7E, Brooklyn , NY 11221" at bounding box center [209, 101] width 157 height 11
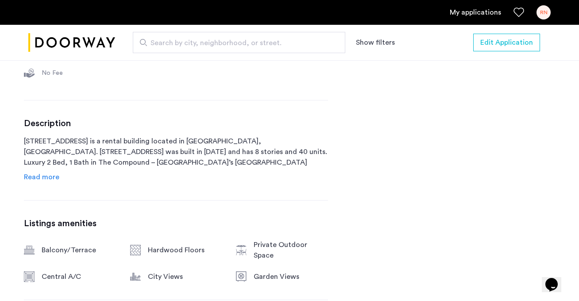
scroll to position [412, 0]
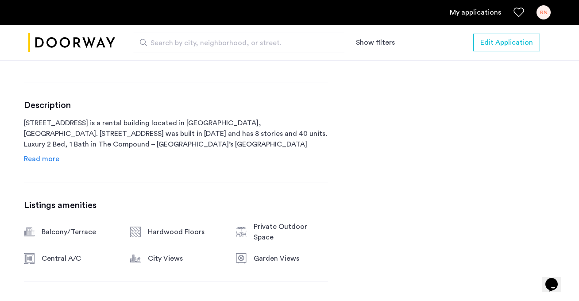
click at [50, 159] on span "Read more" at bounding box center [41, 158] width 35 height 7
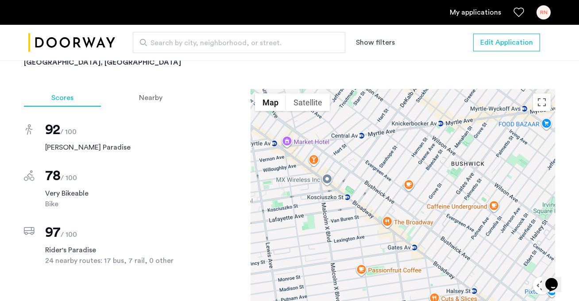
scroll to position [1003, 0]
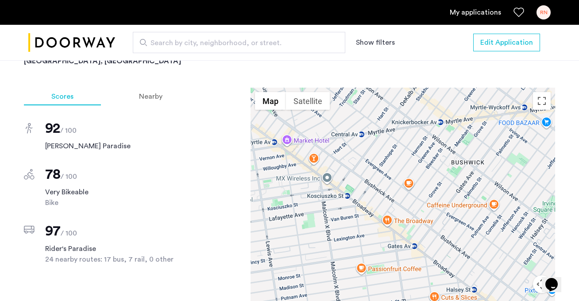
click at [50, 167] on span "78" at bounding box center [52, 174] width 15 height 14
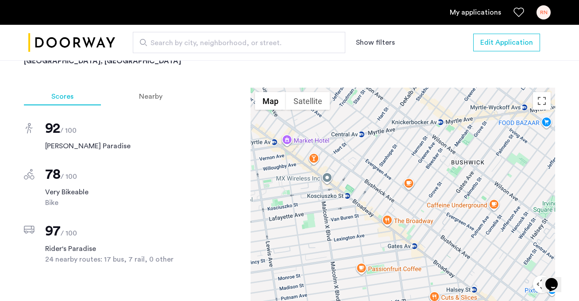
click at [50, 167] on span "78" at bounding box center [52, 174] width 15 height 14
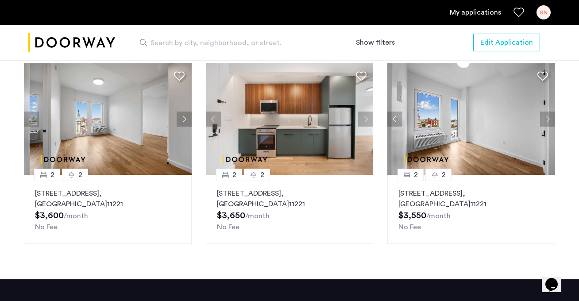
scroll to position [1352, 0]
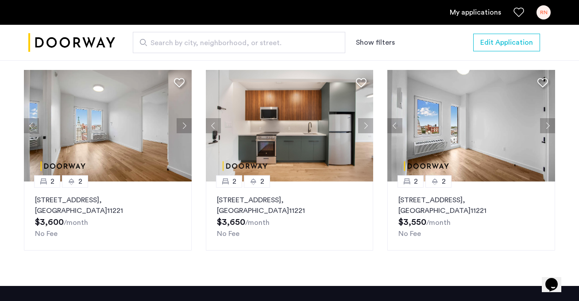
click at [549, 118] on button "Next apartment" at bounding box center [547, 125] width 15 height 15
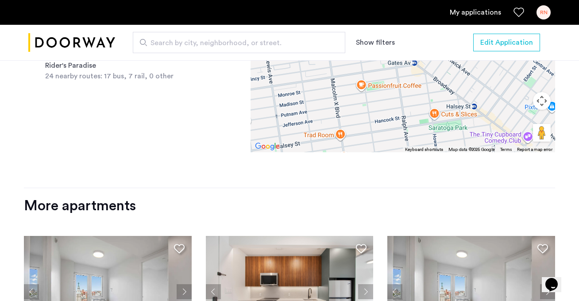
scroll to position [1177, 0]
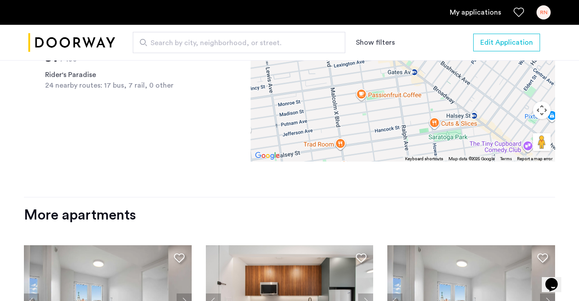
click at [116, 206] on div "More apartments" at bounding box center [289, 215] width 531 height 18
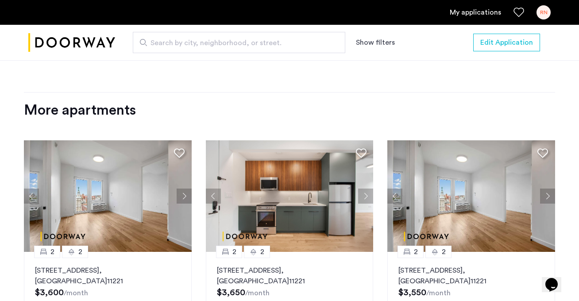
scroll to position [1330, 0]
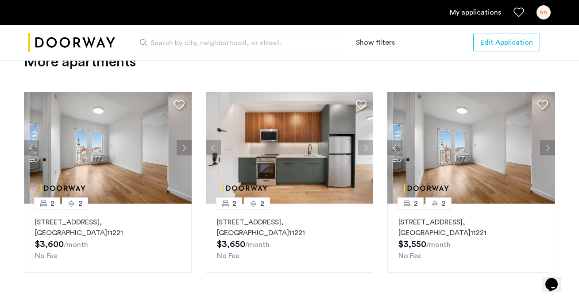
click at [251, 158] on img at bounding box center [290, 148] width 168 height 112
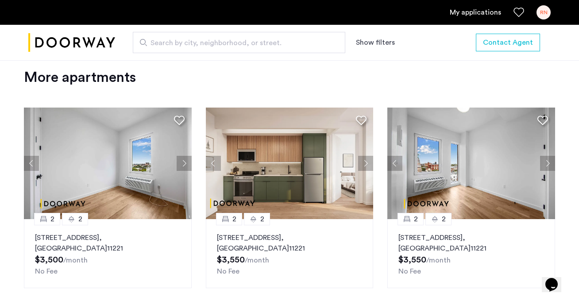
scroll to position [1058, 0]
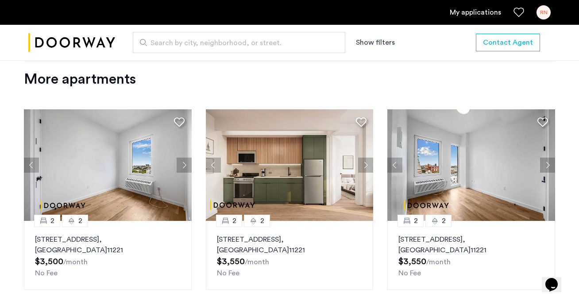
click at [547, 162] on button "Next apartment" at bounding box center [547, 165] width 15 height 15
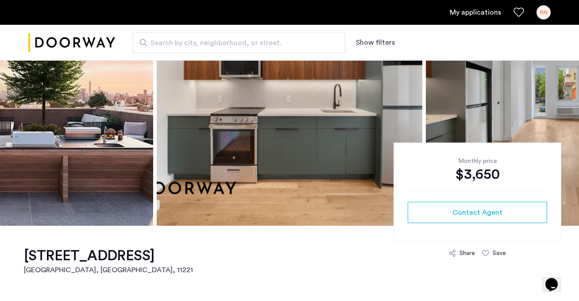
scroll to position [0, 0]
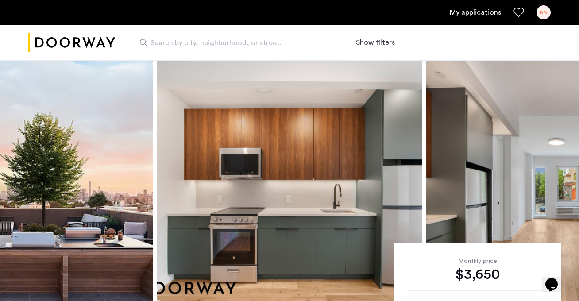
click at [515, 182] on img at bounding box center [558, 192] width 265 height 265
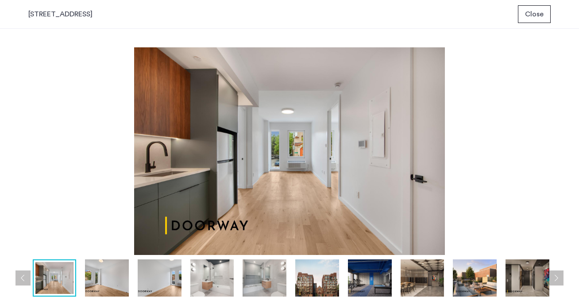
click at [204, 285] on img at bounding box center [212, 277] width 44 height 37
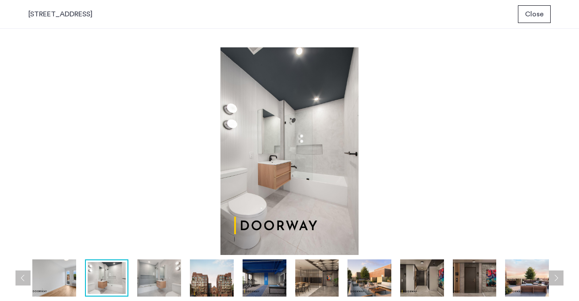
click at [258, 279] on img at bounding box center [264, 277] width 44 height 37
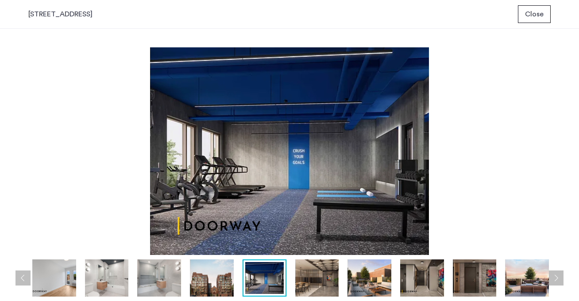
click at [153, 297] on div "prev next prev next" at bounding box center [289, 165] width 579 height 272
click at [157, 286] on img at bounding box center [159, 277] width 44 height 37
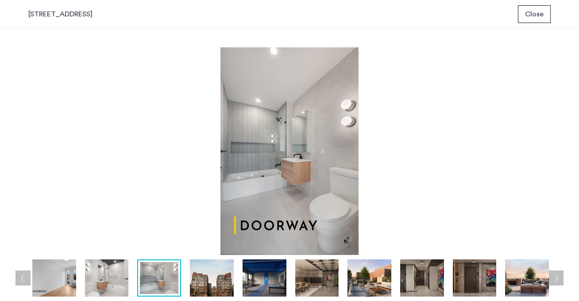
click at [112, 287] on img at bounding box center [107, 277] width 44 height 37
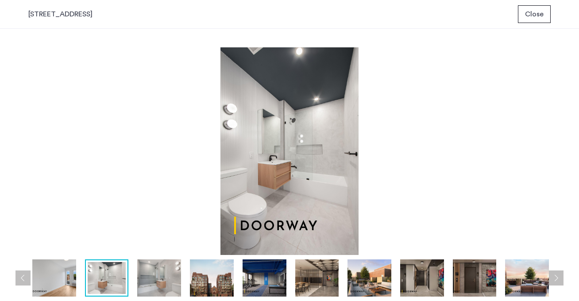
click at [283, 283] on img at bounding box center [264, 277] width 44 height 37
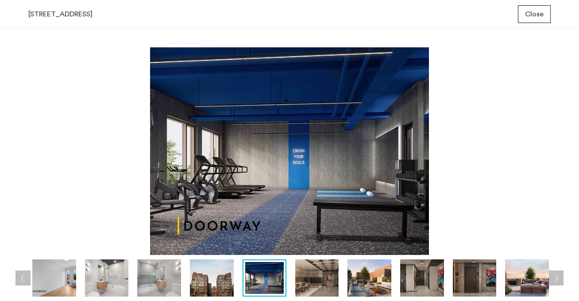
click at [312, 279] on img at bounding box center [317, 277] width 44 height 37
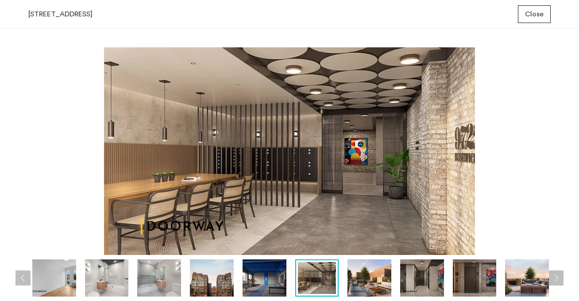
click at [362, 280] on img at bounding box center [369, 277] width 44 height 37
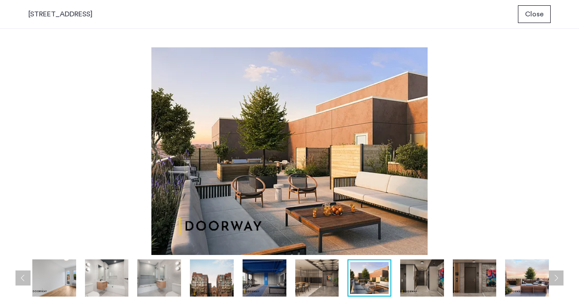
click at [409, 273] on img at bounding box center [422, 277] width 44 height 37
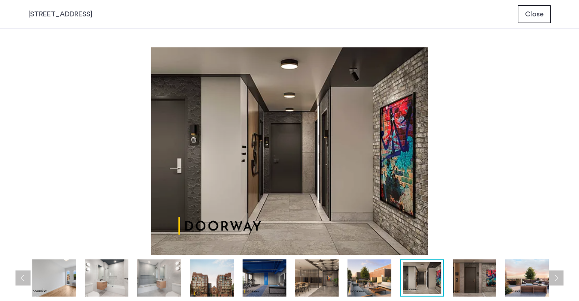
click at [477, 282] on img at bounding box center [475, 277] width 44 height 37
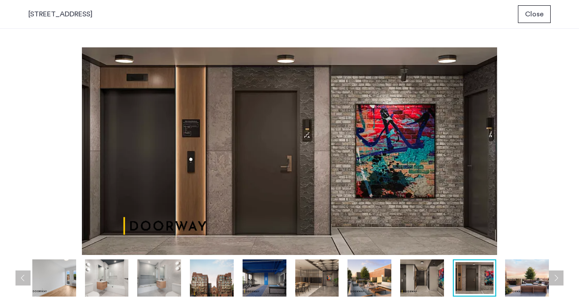
click at [565, 279] on div "prev next prev next" at bounding box center [289, 165] width 579 height 272
click at [560, 279] on button "Next apartment" at bounding box center [555, 277] width 15 height 15
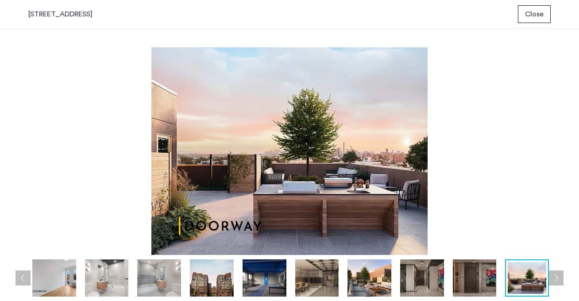
click at [560, 279] on button "Next apartment" at bounding box center [555, 277] width 15 height 15
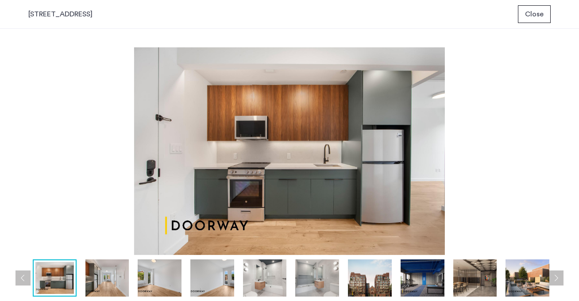
click at [531, 280] on img at bounding box center [527, 277] width 44 height 37
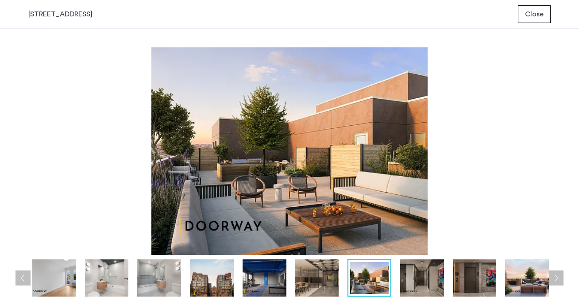
click at [561, 277] on button "Next apartment" at bounding box center [555, 277] width 15 height 15
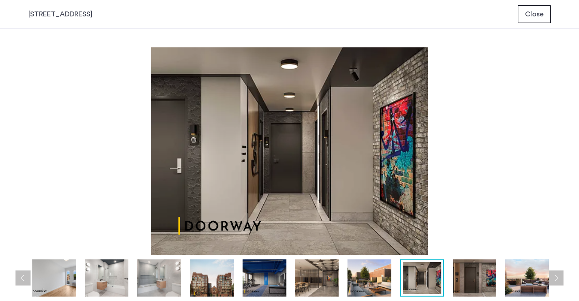
click at [560, 277] on button "Next apartment" at bounding box center [555, 277] width 15 height 15
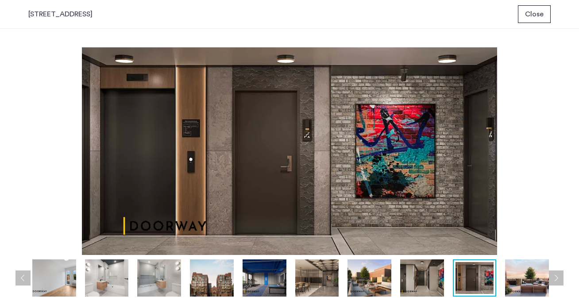
click at [560, 277] on button "Next apartment" at bounding box center [555, 277] width 15 height 15
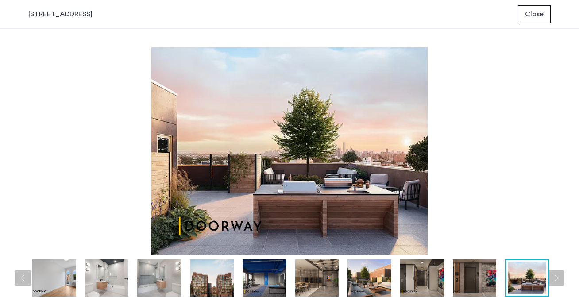
click at [560, 277] on button "Next apartment" at bounding box center [555, 277] width 15 height 15
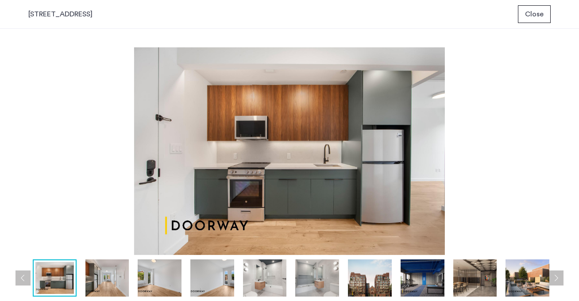
click at [560, 277] on button "Next apartment" at bounding box center [555, 277] width 15 height 15
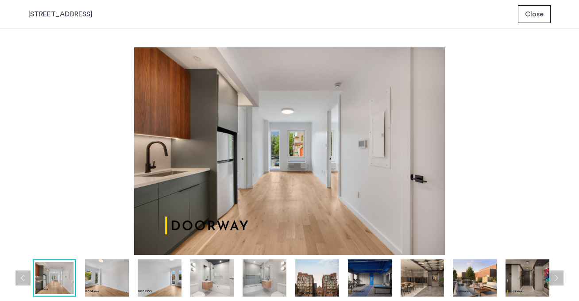
click at [560, 277] on button "Next apartment" at bounding box center [555, 277] width 15 height 15
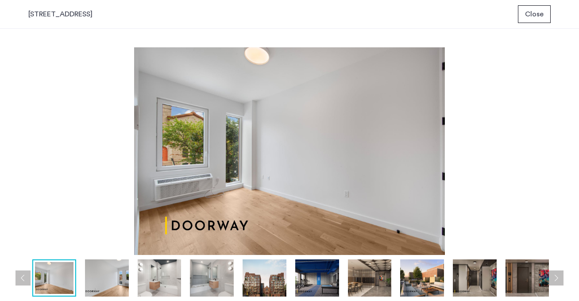
click at [560, 277] on button "Next apartment" at bounding box center [555, 277] width 15 height 15
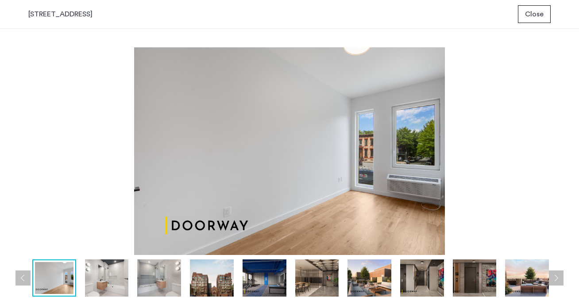
click at [560, 277] on button "Next apartment" at bounding box center [555, 277] width 15 height 15
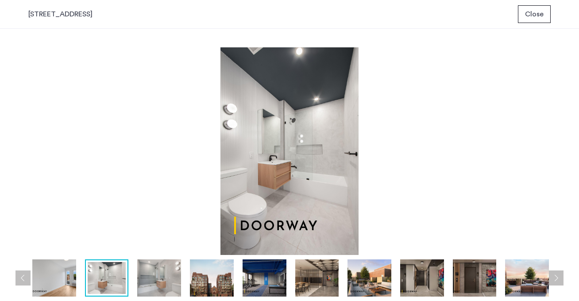
click at [560, 277] on button "Next apartment" at bounding box center [555, 277] width 15 height 15
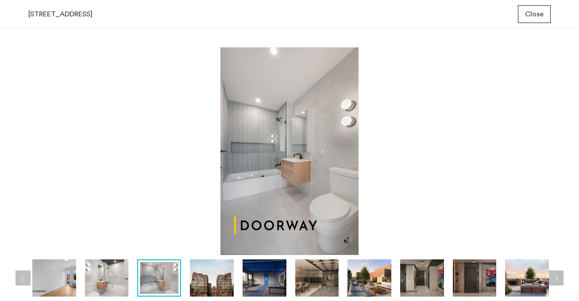
click at [554, 277] on button "Next apartment" at bounding box center [555, 277] width 15 height 15
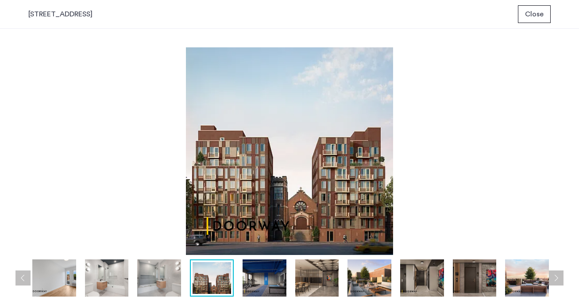
click at [552, 274] on button "Next apartment" at bounding box center [555, 277] width 15 height 15
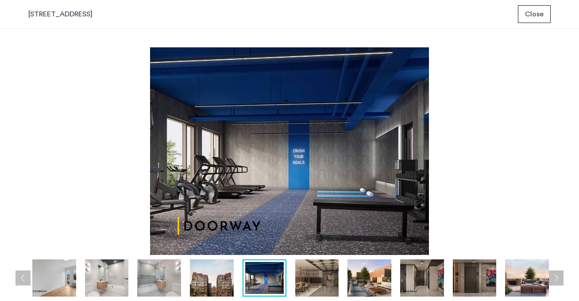
click at [552, 274] on button "Next apartment" at bounding box center [555, 277] width 15 height 15
